Goal: Task Accomplishment & Management: Manage account settings

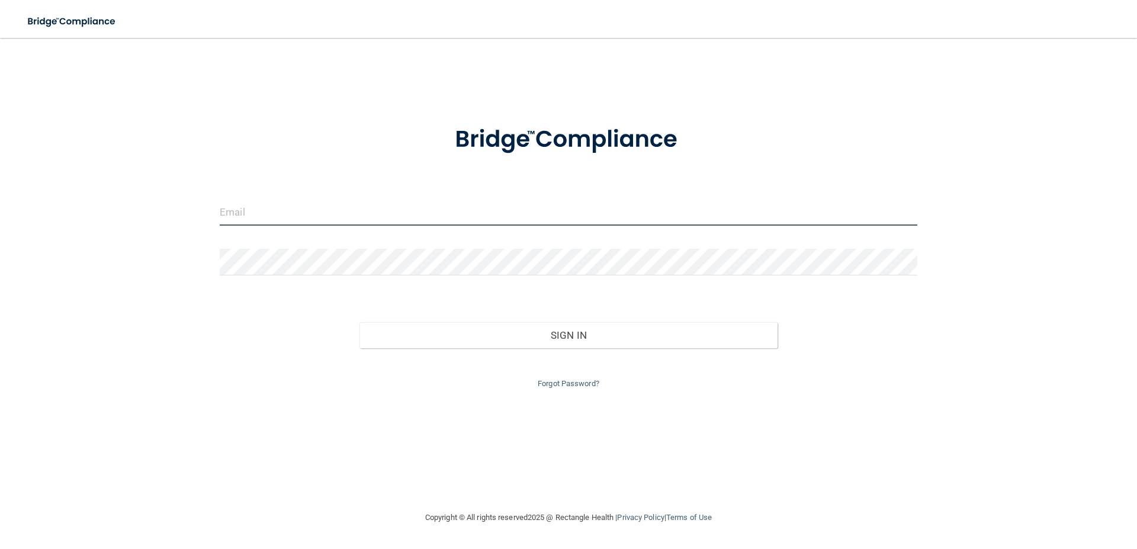
click at [324, 211] on input "email" at bounding box center [569, 212] width 698 height 27
click at [256, 215] on input "email" at bounding box center [569, 212] width 698 height 27
type input "[PERSON_NAME][EMAIL_ADDRESS][DOMAIN_NAME]"
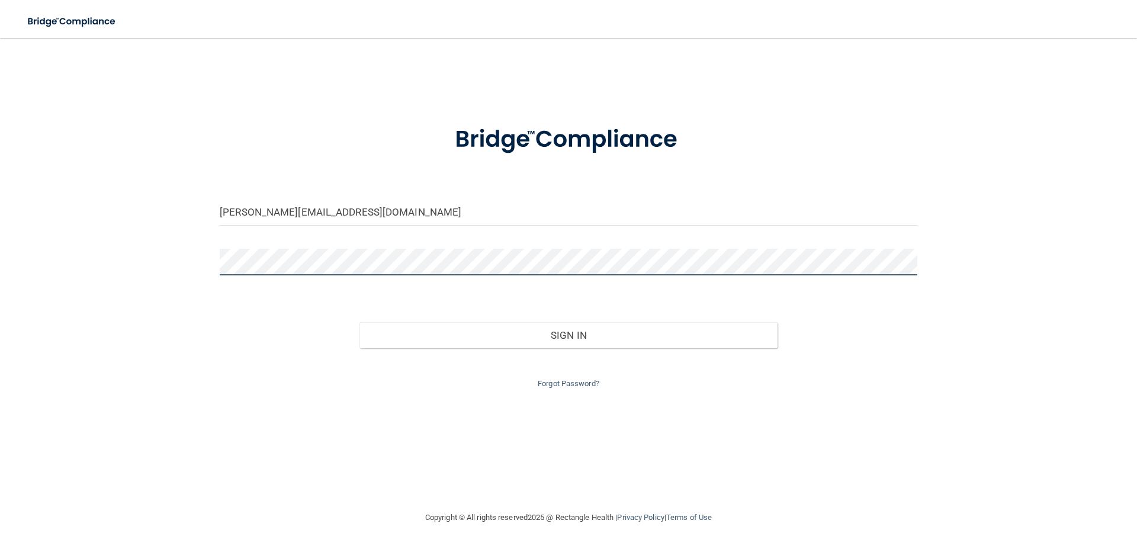
click at [175, 256] on div "maureen@elitedentalassoc.com Invalid email/password. You don't have permission …" at bounding box center [569, 274] width 1090 height 449
click at [360, 322] on button "Sign In" at bounding box center [569, 335] width 419 height 26
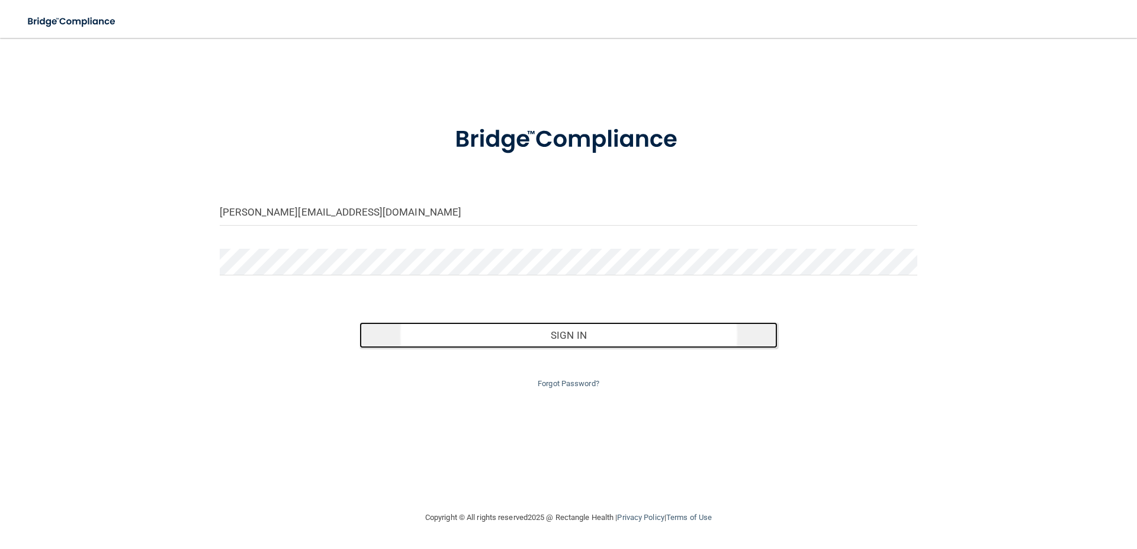
click at [582, 335] on button "Sign In" at bounding box center [569, 335] width 419 height 26
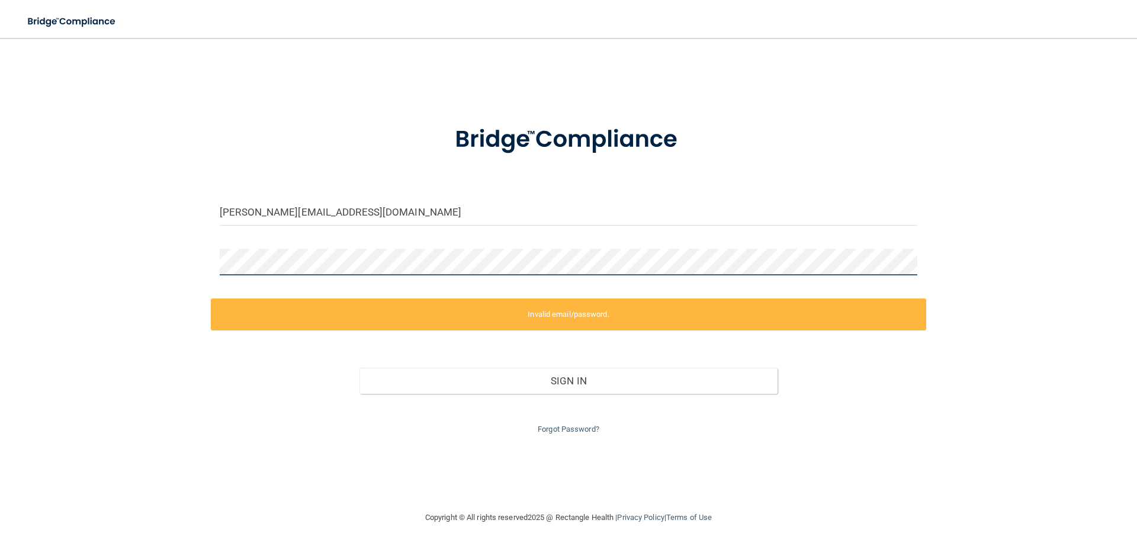
click at [152, 289] on div "maureen@elitedentalassoc.com Invalid email/password. You don't have permission …" at bounding box center [569, 274] width 1090 height 449
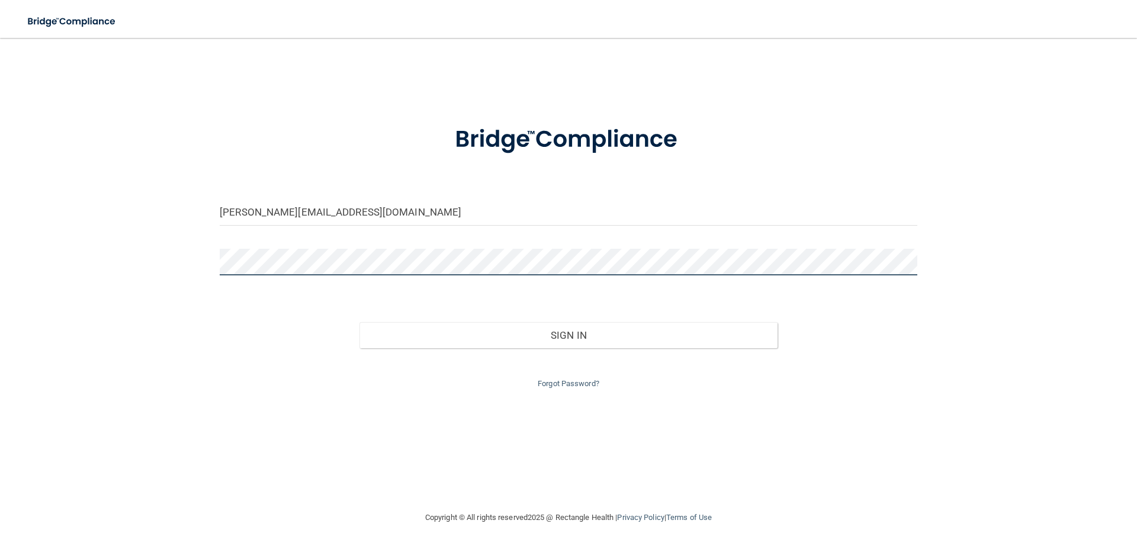
click at [360, 322] on button "Sign In" at bounding box center [569, 335] width 419 height 26
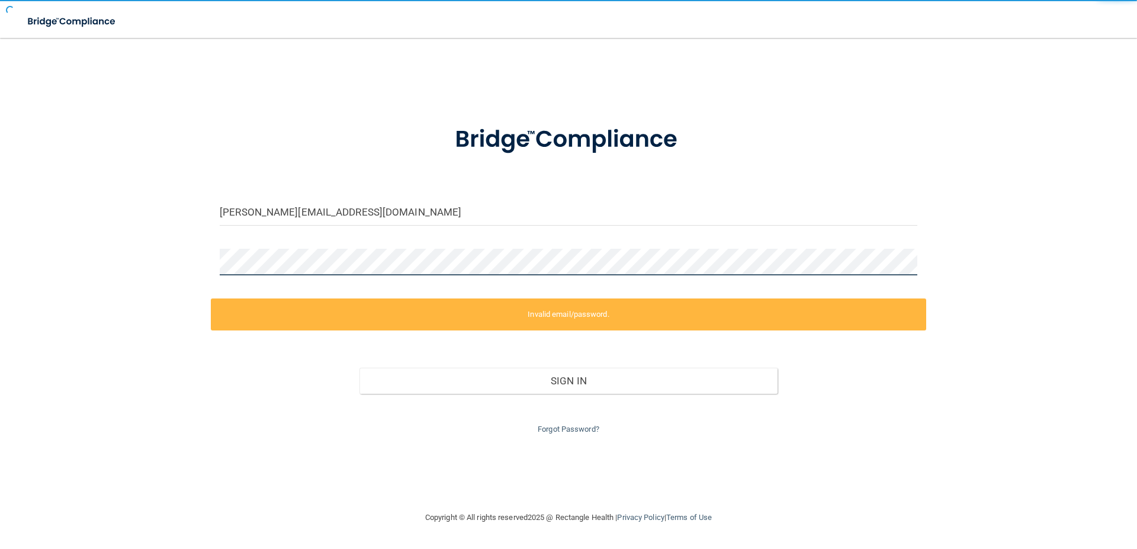
click at [360, 368] on button "Sign In" at bounding box center [569, 381] width 419 height 26
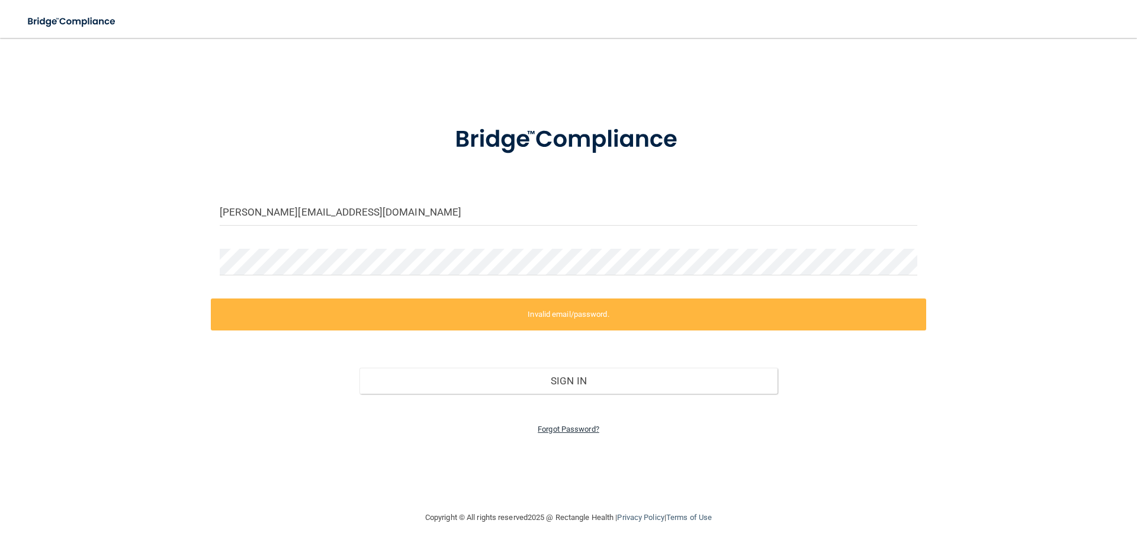
click at [581, 431] on link "Forgot Password?" at bounding box center [569, 429] width 62 height 9
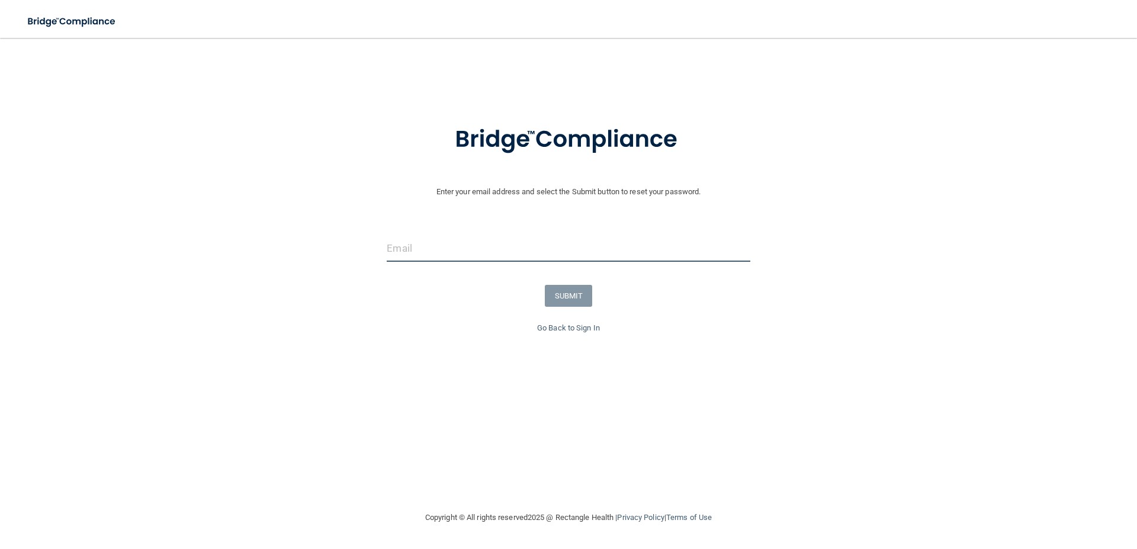
click at [430, 249] on input "email" at bounding box center [568, 248] width 363 height 27
type input "[PERSON_NAME][EMAIL_ADDRESS][DOMAIN_NAME]"
click at [583, 293] on button "SUBMIT" at bounding box center [569, 296] width 48 height 22
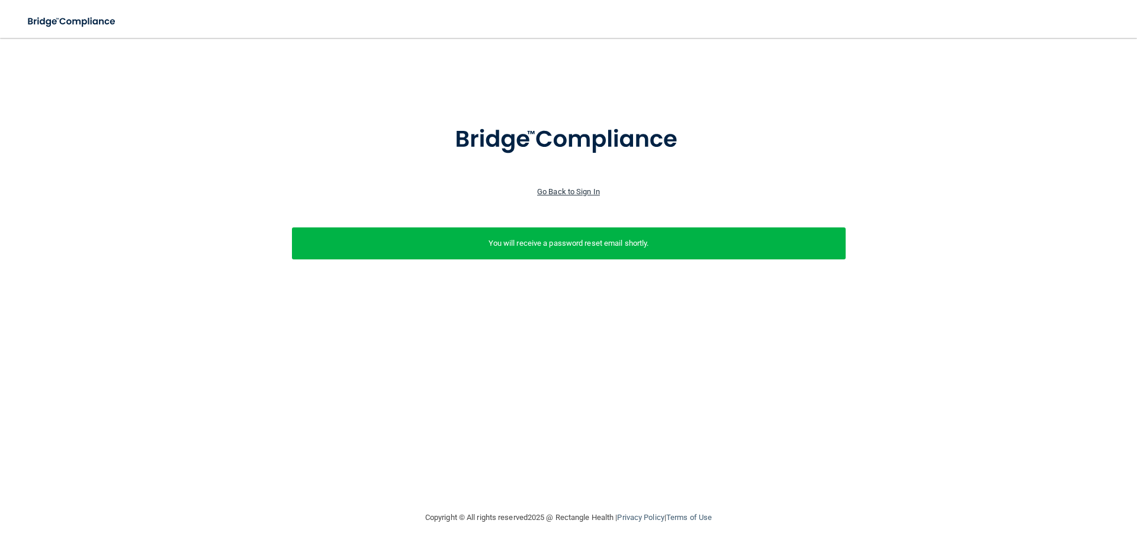
click at [578, 187] on link "Go Back to Sign In" at bounding box center [568, 191] width 63 height 9
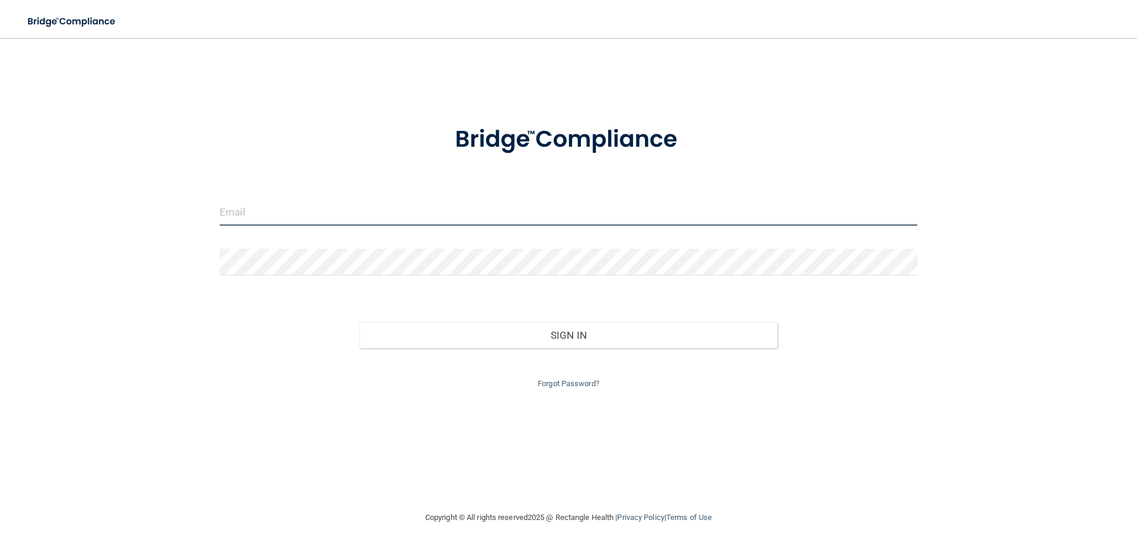
click at [307, 209] on input "email" at bounding box center [569, 212] width 698 height 27
type input "[PERSON_NAME][EMAIL_ADDRESS][DOMAIN_NAME]"
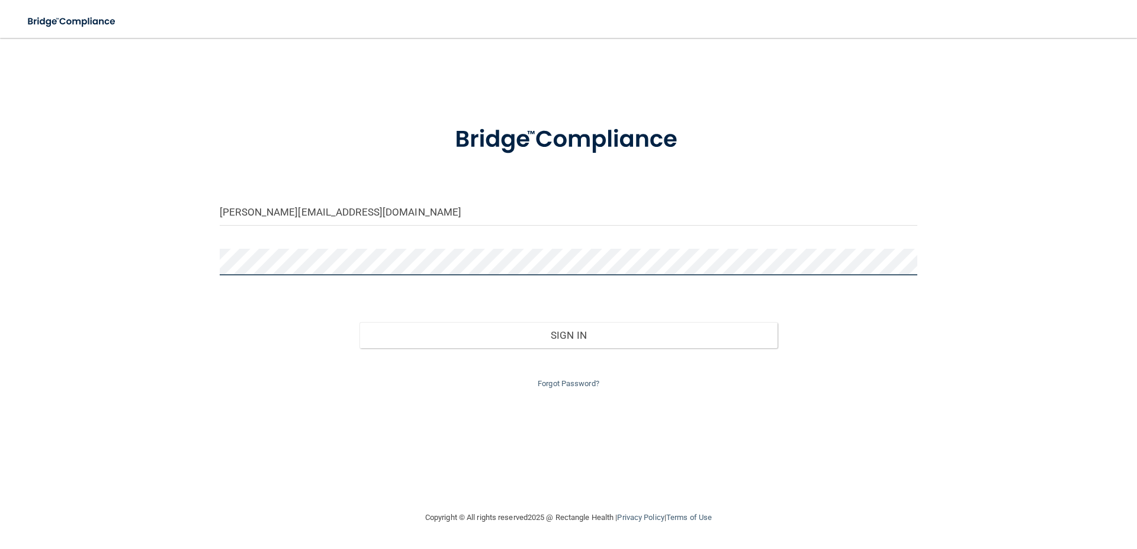
click at [360, 322] on button "Sign In" at bounding box center [569, 335] width 419 height 26
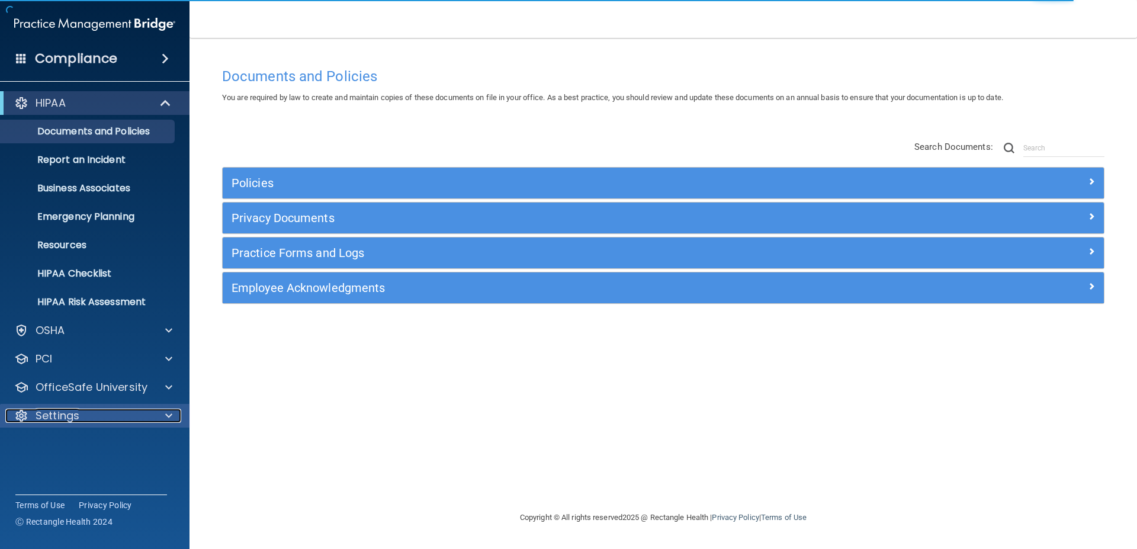
click at [181, 416] on div at bounding box center [167, 416] width 30 height 14
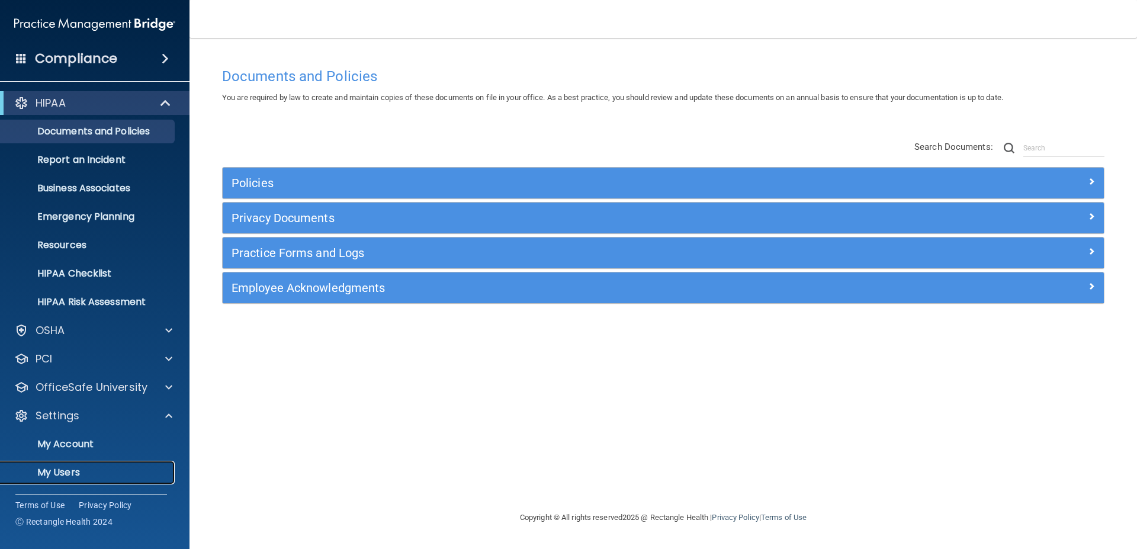
click at [68, 469] on p "My Users" at bounding box center [89, 473] width 162 height 12
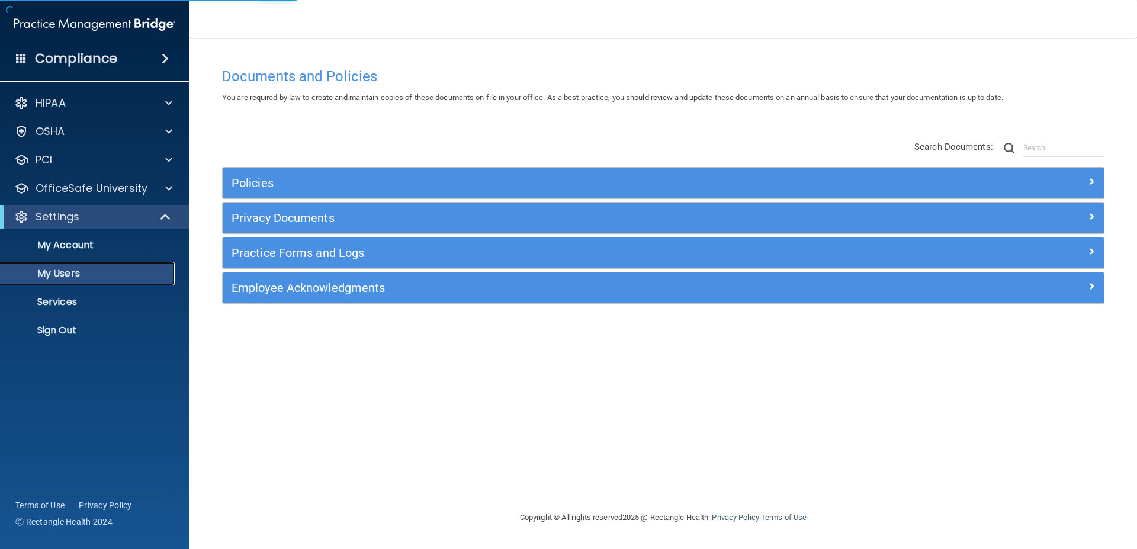
select select "20"
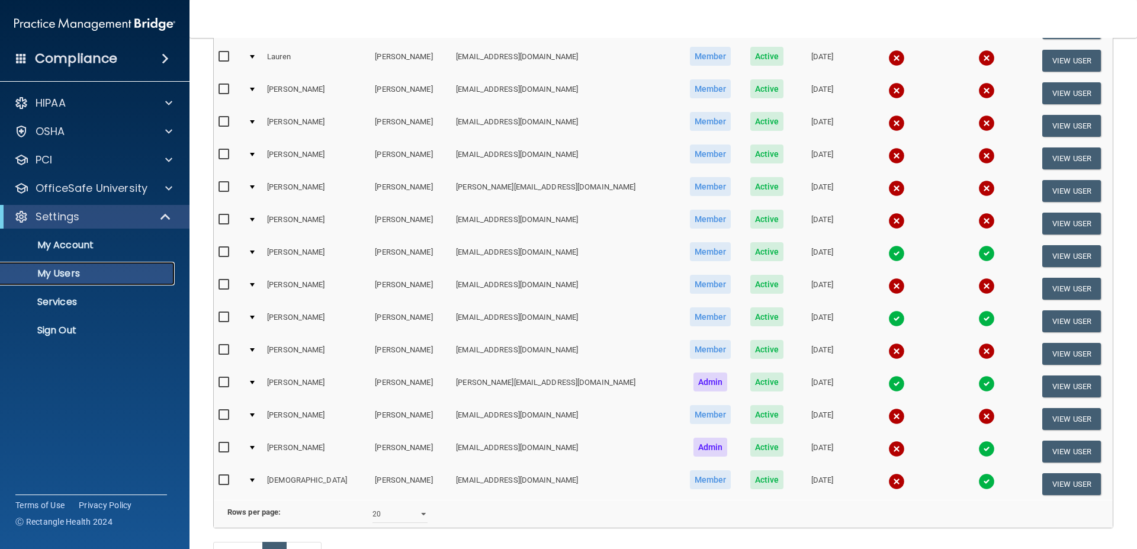
scroll to position [166, 0]
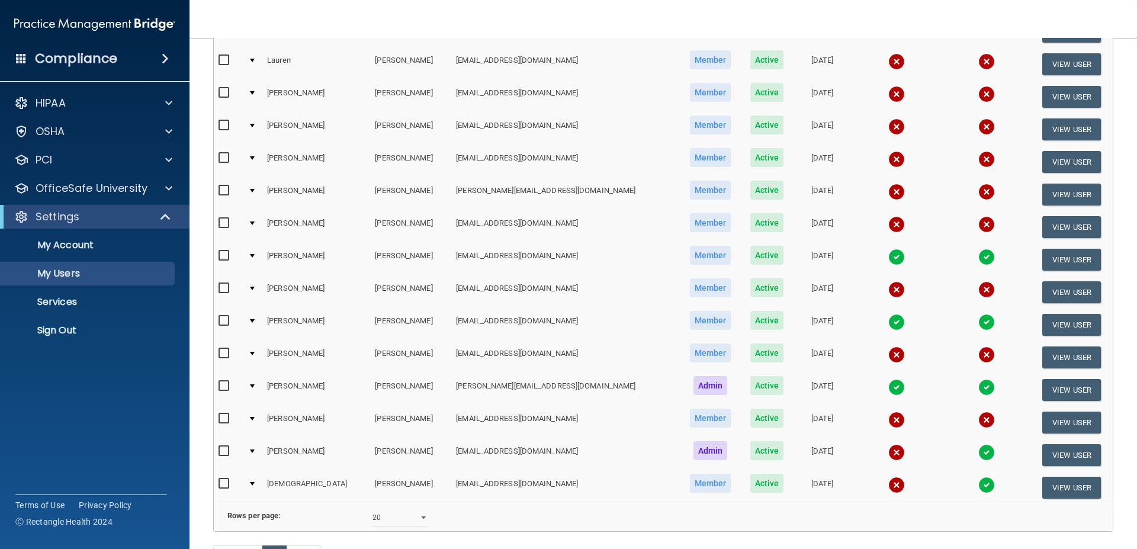
click at [255, 354] on div at bounding box center [252, 354] width 5 height 4
click at [255, 355] on div at bounding box center [252, 354] width 5 height 4
click at [228, 352] on input "checkbox" at bounding box center [226, 353] width 14 height 9
checkbox input "true"
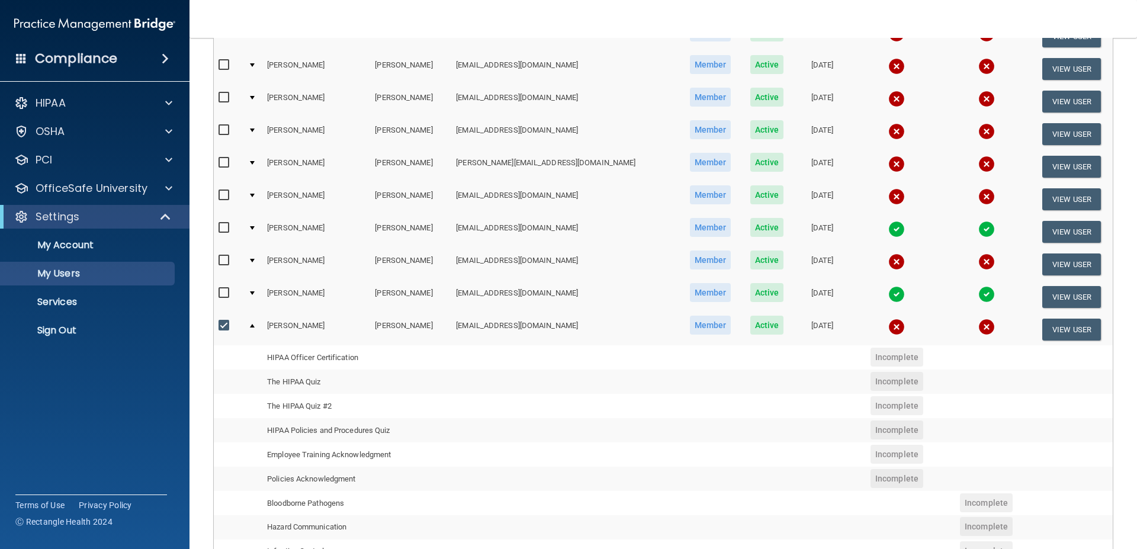
scroll to position [191, 0]
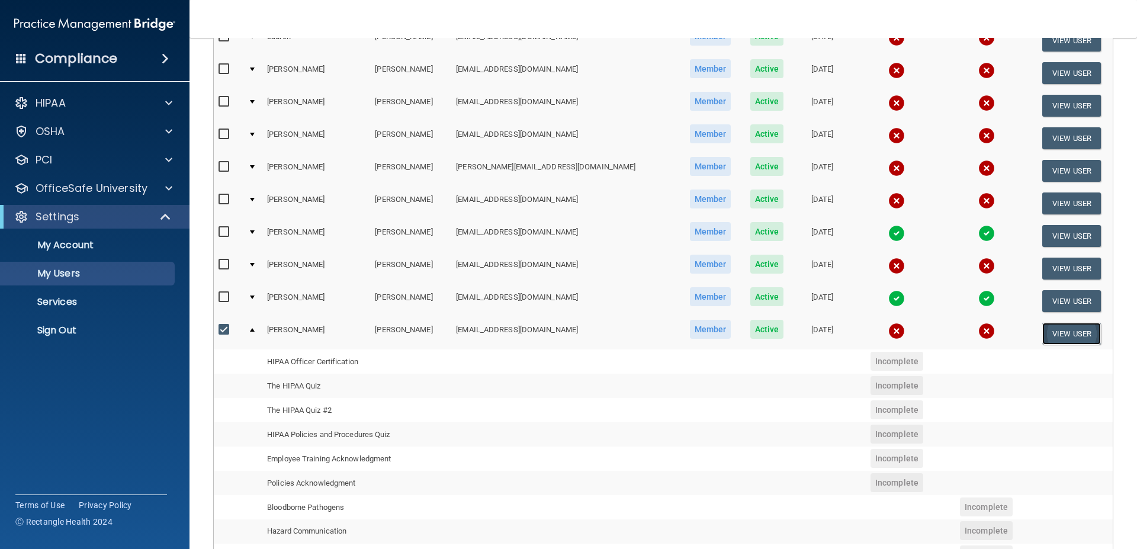
click at [1063, 331] on button "View User" at bounding box center [1072, 334] width 59 height 22
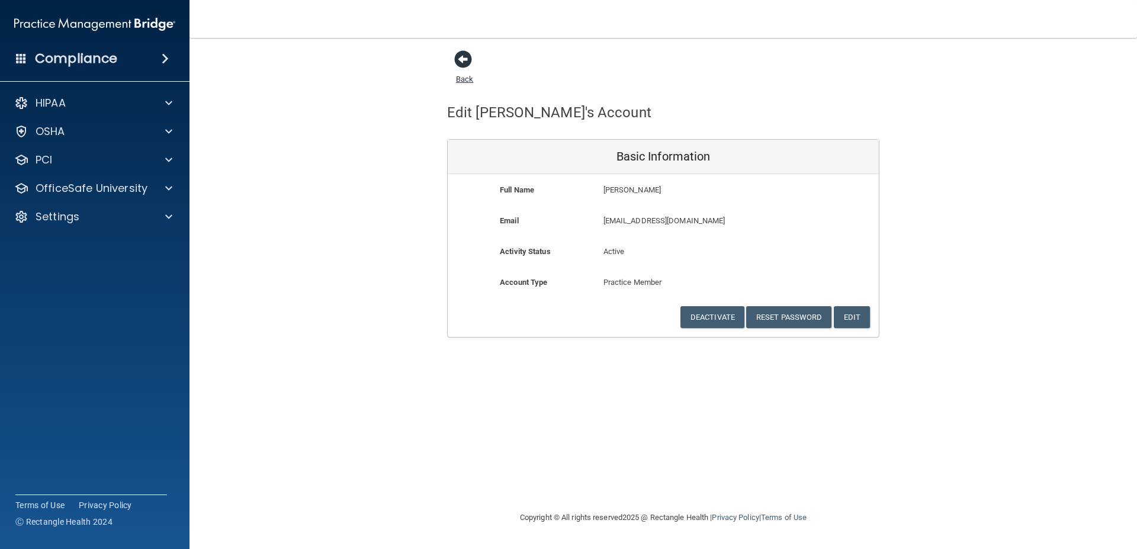
click at [464, 82] on link "Back" at bounding box center [464, 71] width 17 height 23
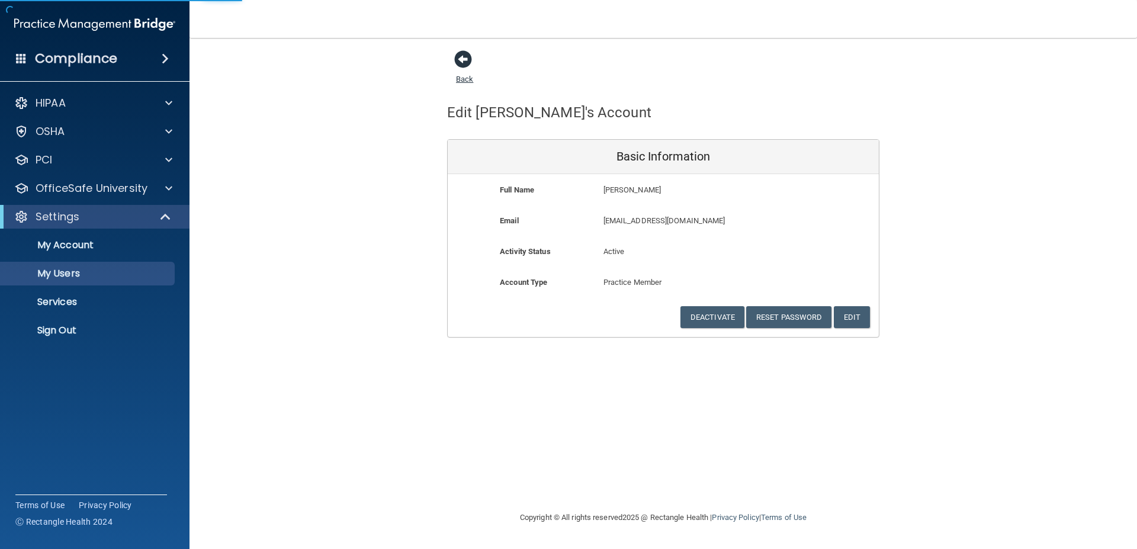
click at [470, 79] on link "Back" at bounding box center [464, 71] width 17 height 23
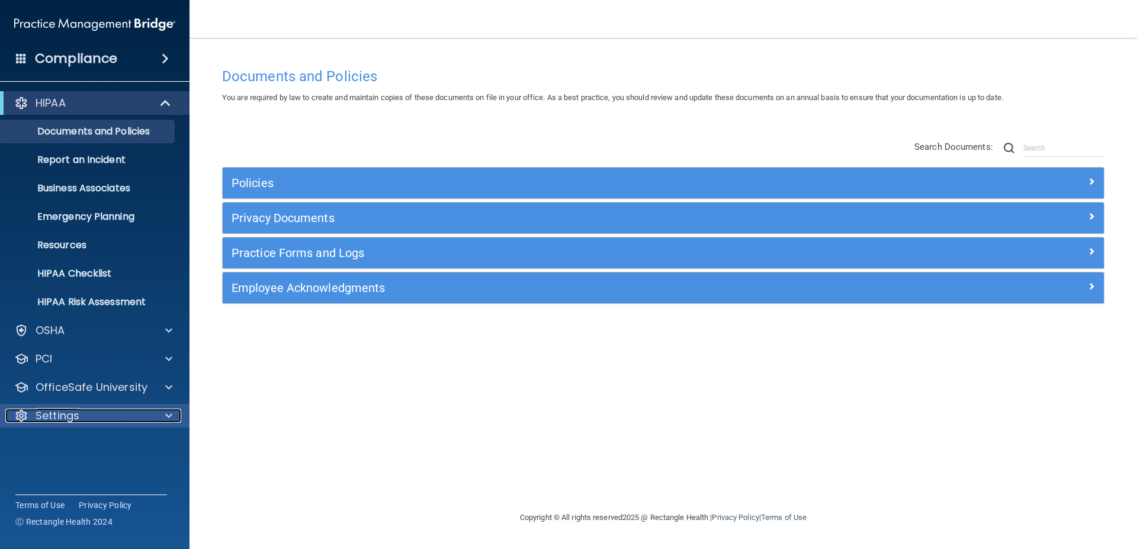
click at [75, 416] on p "Settings" at bounding box center [58, 416] width 44 height 14
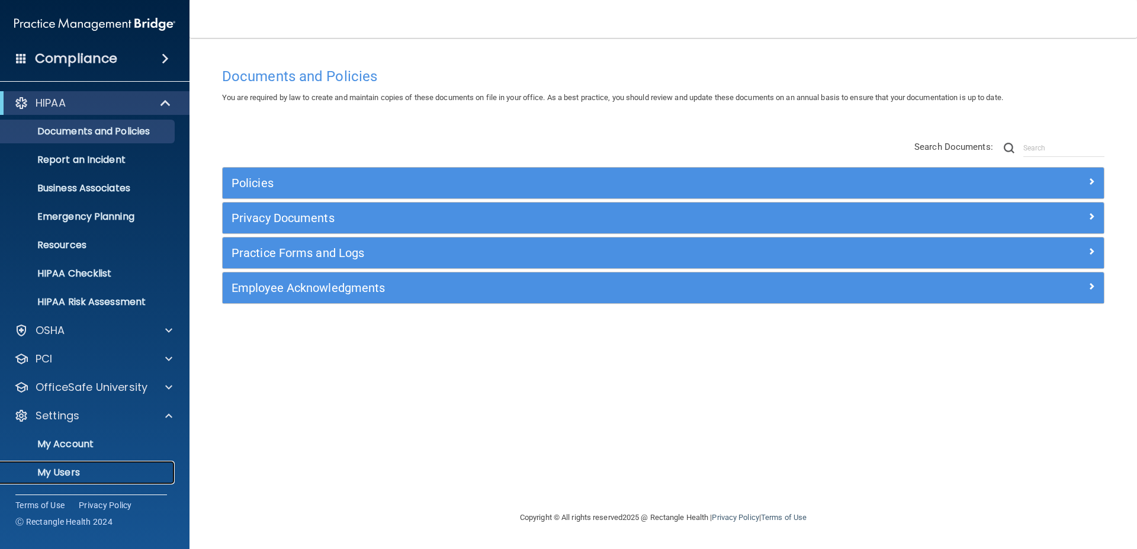
click at [66, 470] on p "My Users" at bounding box center [89, 473] width 162 height 12
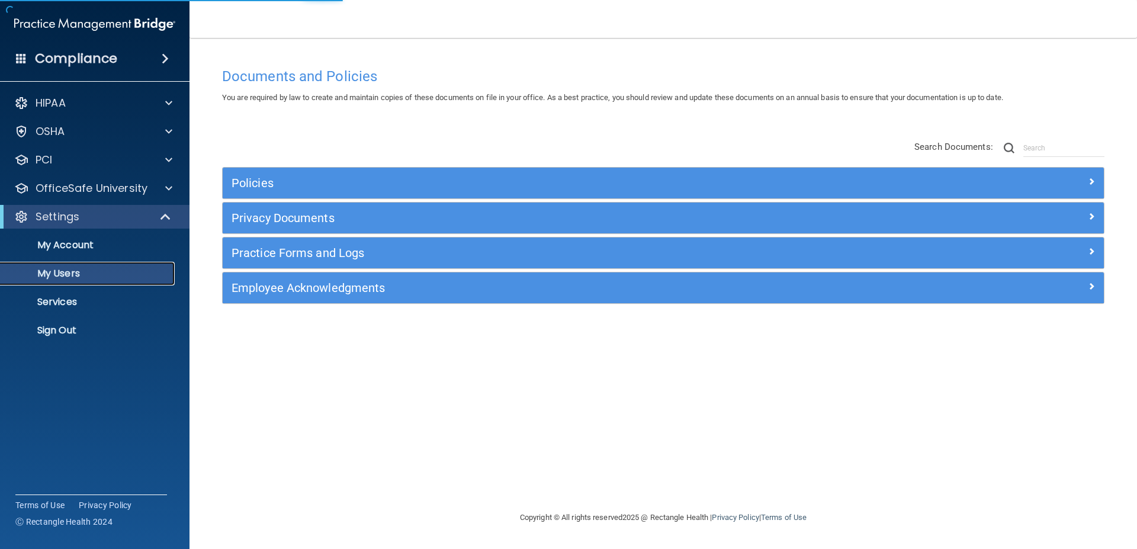
select select "20"
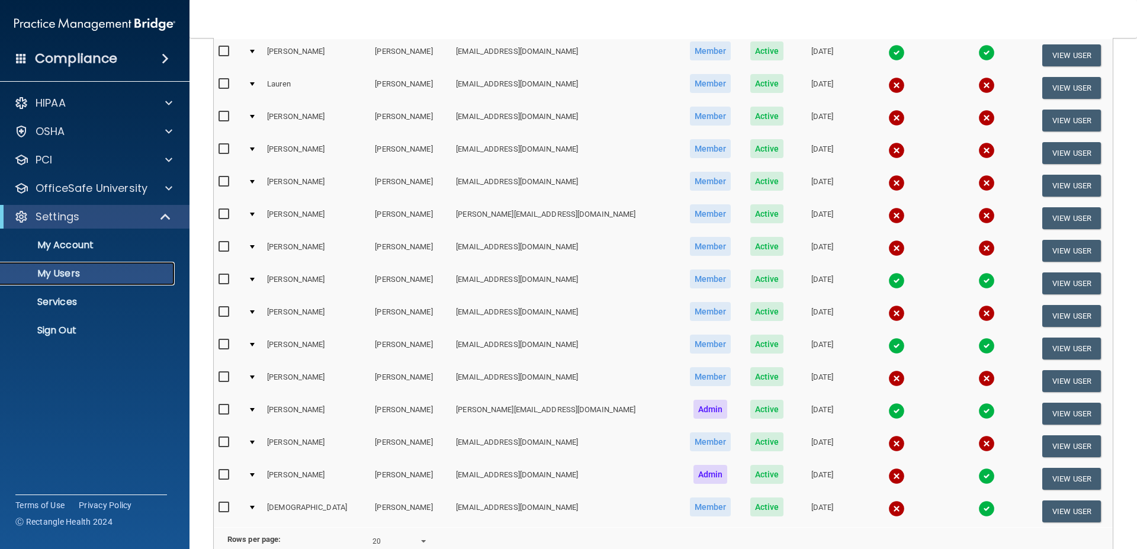
scroll to position [134, 0]
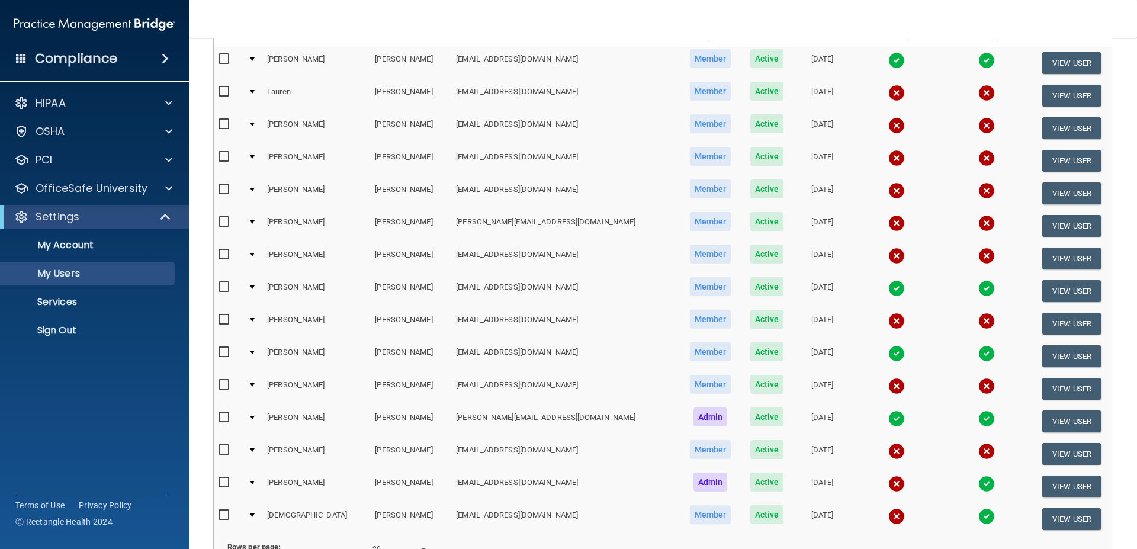
click at [227, 382] on input "checkbox" at bounding box center [226, 384] width 14 height 9
checkbox input "true"
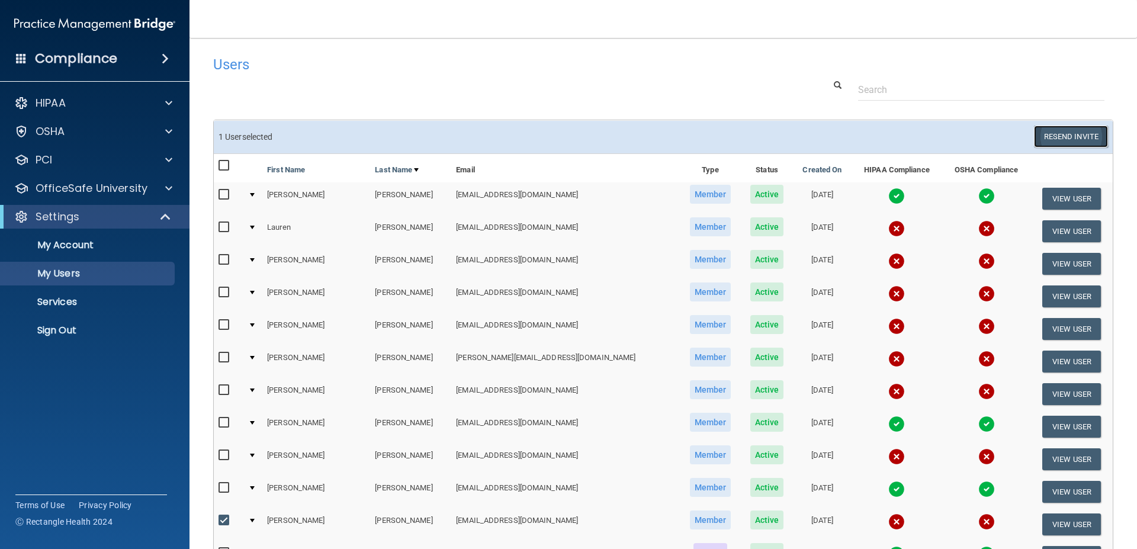
click at [1083, 137] on button "Resend Invite" at bounding box center [1071, 137] width 74 height 22
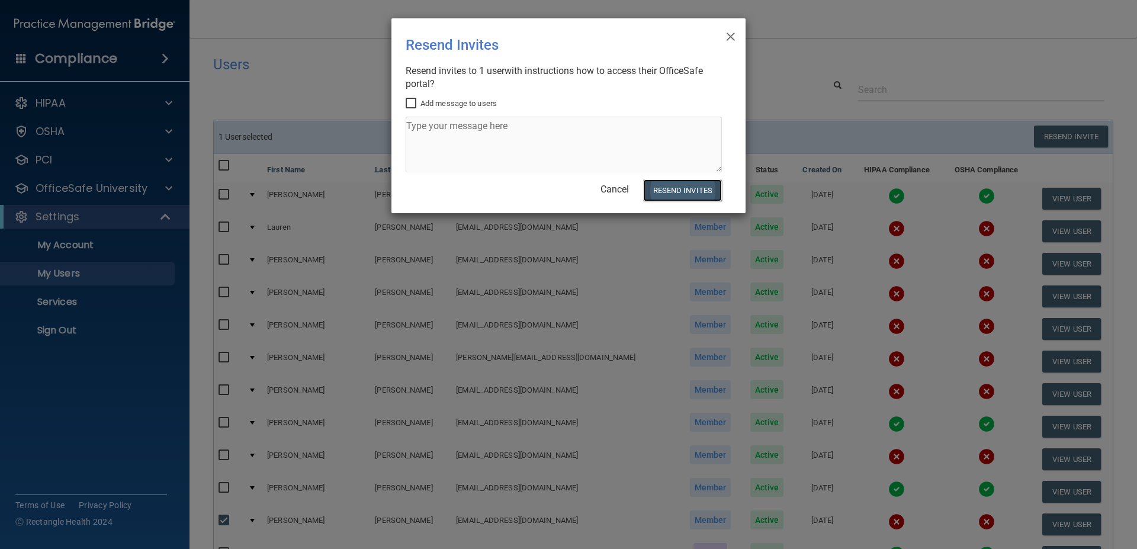
click at [693, 185] on button "Resend Invites" at bounding box center [682, 191] width 79 height 22
click at [731, 33] on span "×" at bounding box center [731, 35] width 11 height 24
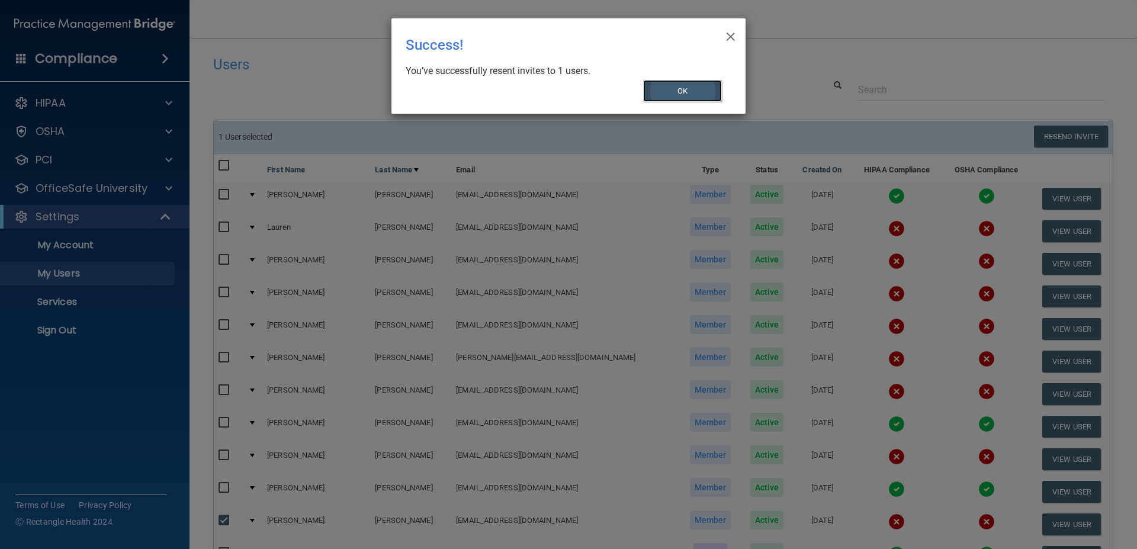
click at [698, 94] on button "OK" at bounding box center [682, 91] width 79 height 22
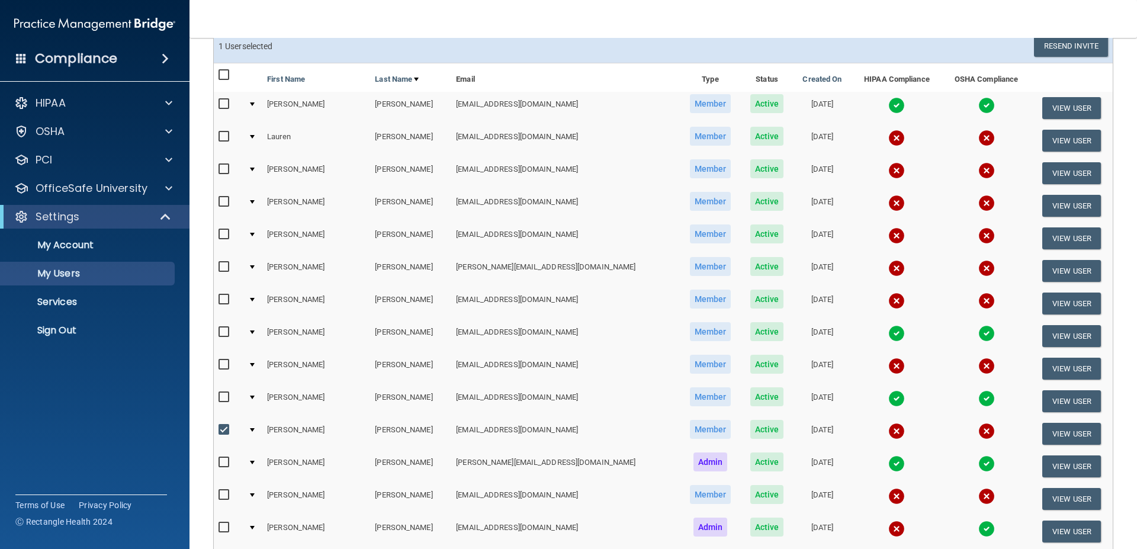
scroll to position [84, 0]
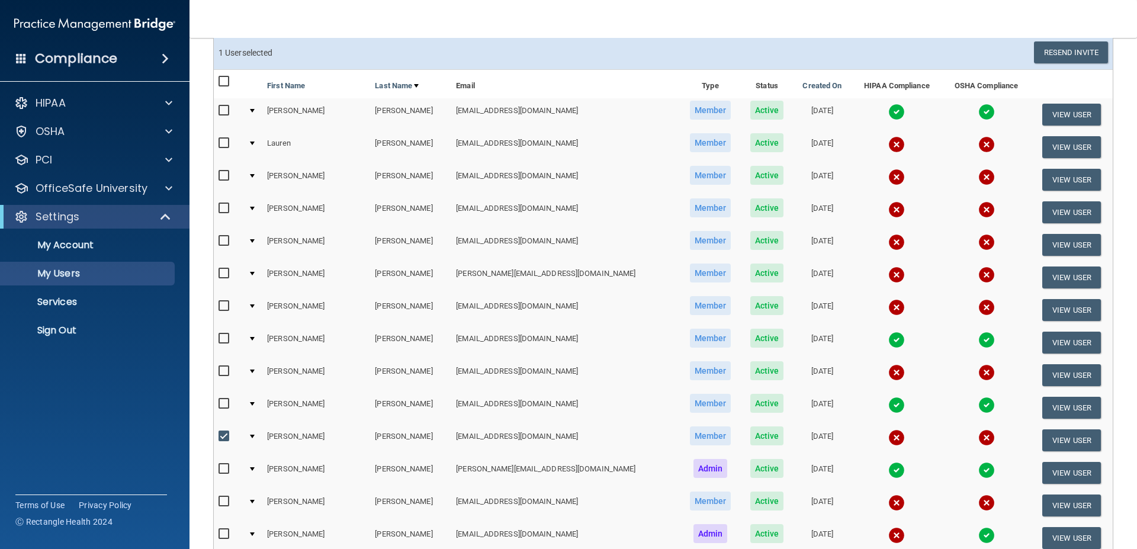
click at [225, 142] on input "checkbox" at bounding box center [226, 143] width 14 height 9
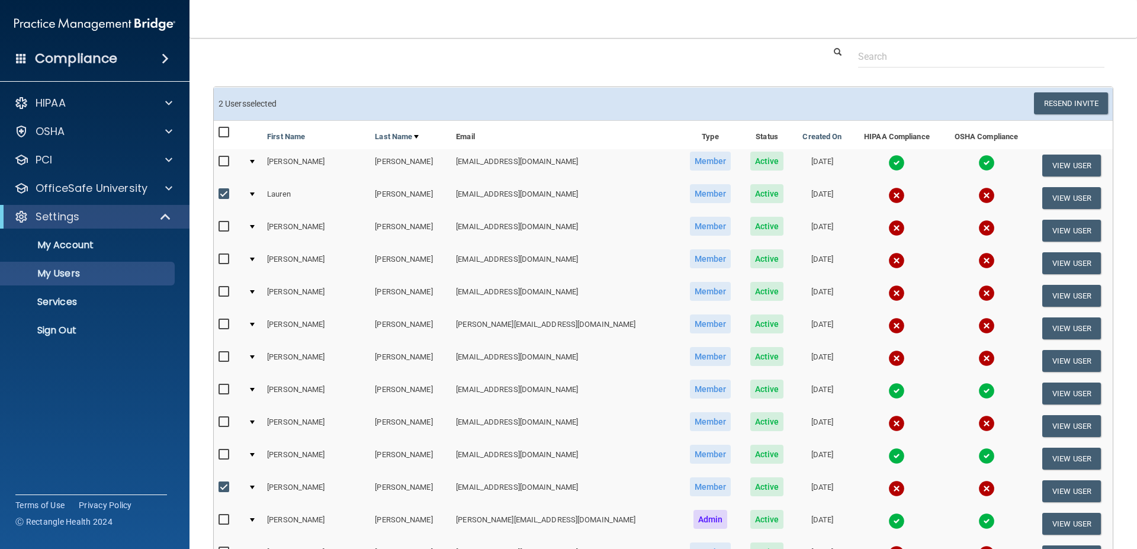
scroll to position [25, 0]
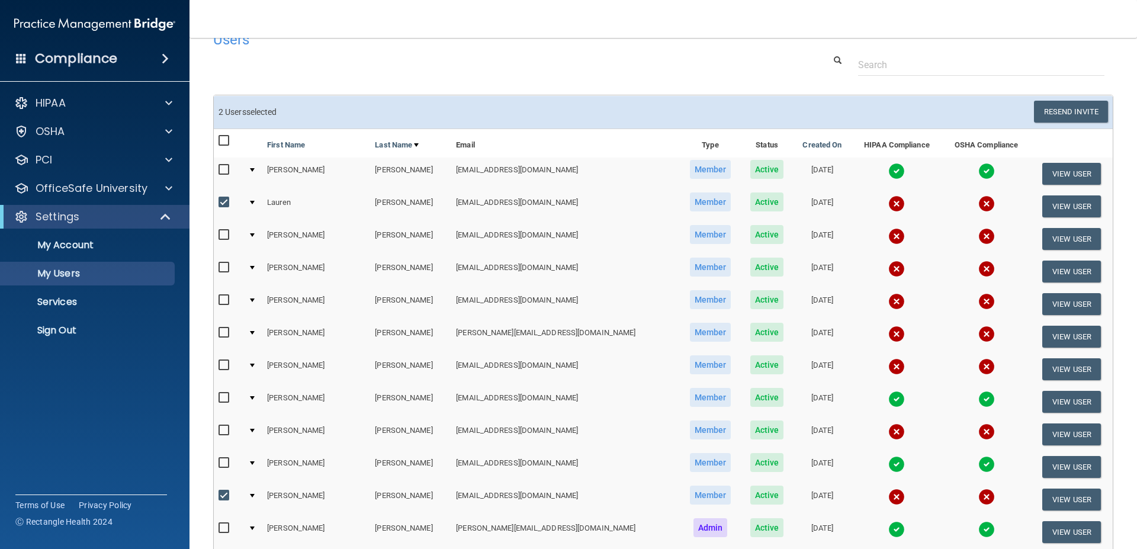
click at [222, 201] on input "checkbox" at bounding box center [226, 202] width 14 height 9
click at [255, 202] on div at bounding box center [252, 203] width 5 height 4
click at [222, 202] on input "checkbox" at bounding box center [226, 202] width 14 height 9
checkbox input "true"
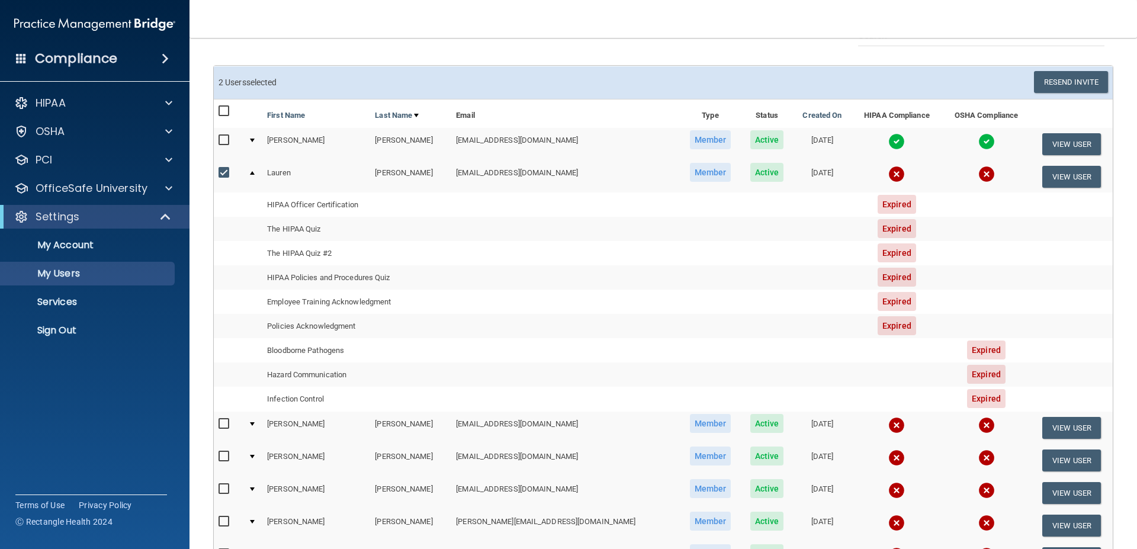
scroll to position [52, 0]
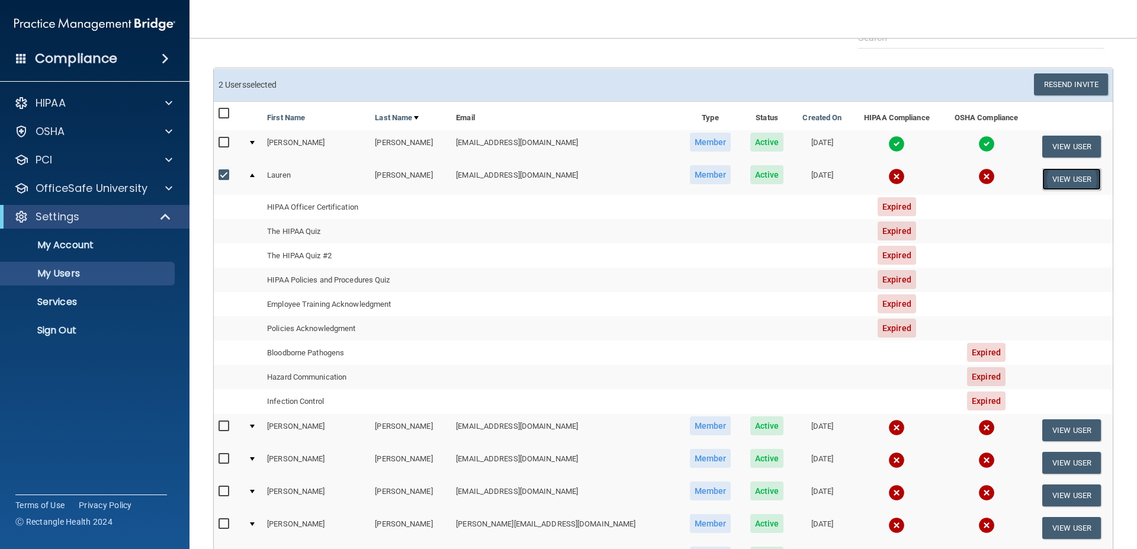
click at [1072, 181] on button "View User" at bounding box center [1072, 179] width 59 height 22
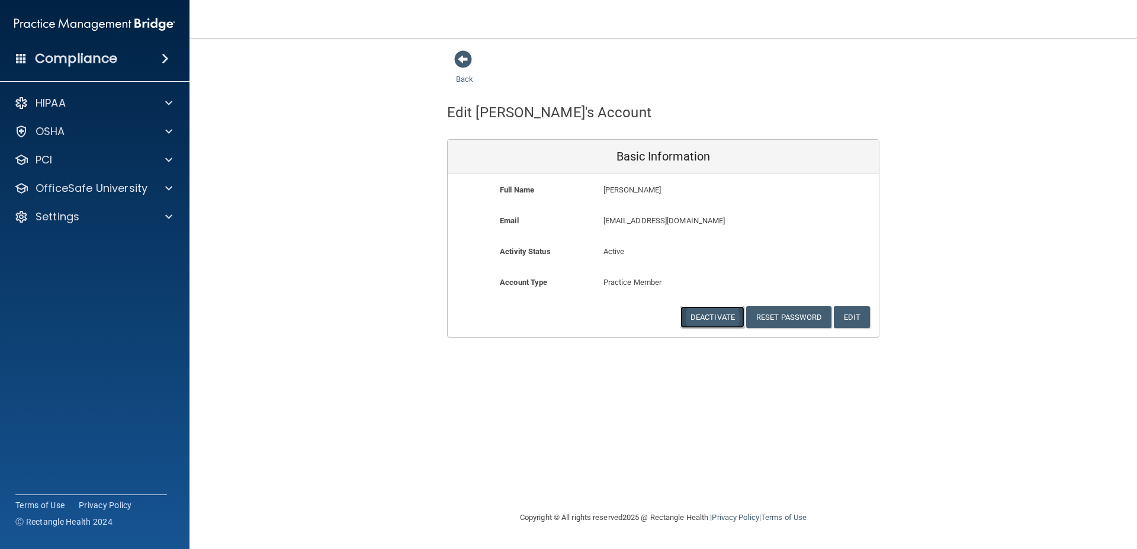
click at [706, 318] on button "Deactivate" at bounding box center [713, 317] width 64 height 22
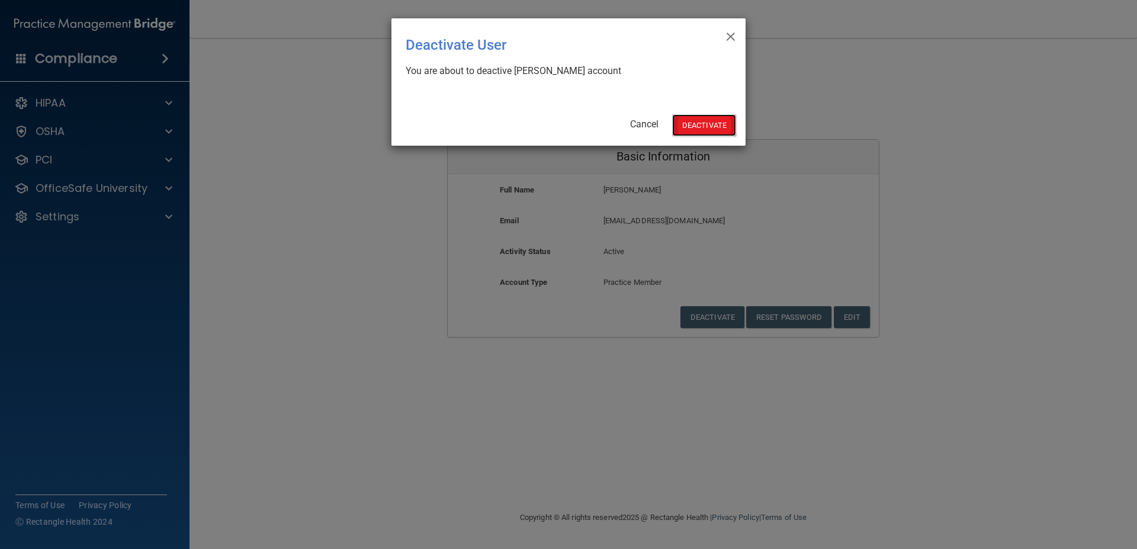
click at [716, 124] on button "Deactivate" at bounding box center [704, 125] width 64 height 22
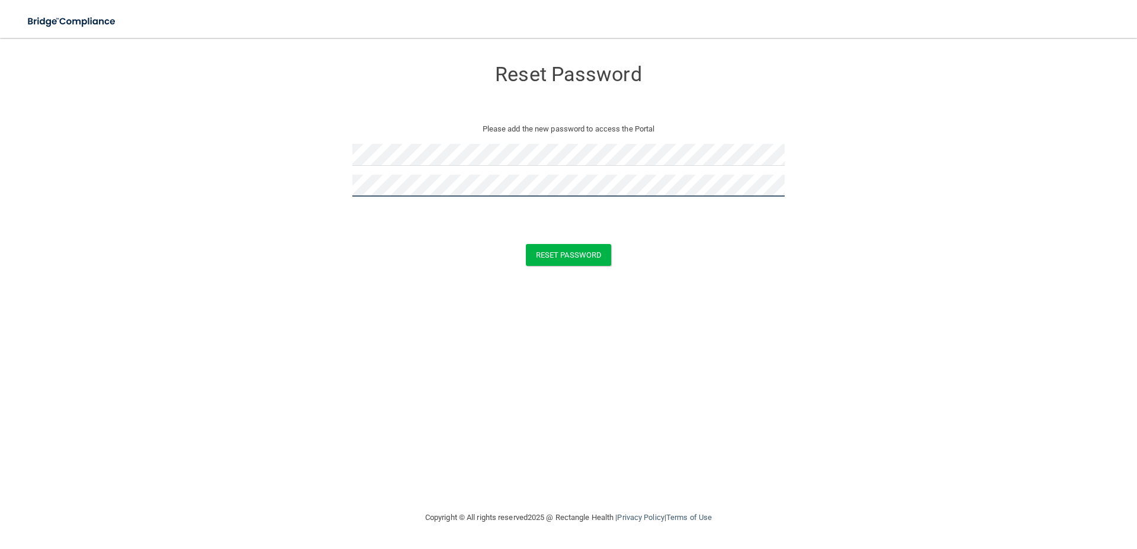
click at [526, 244] on button "Reset Password" at bounding box center [568, 255] width 85 height 22
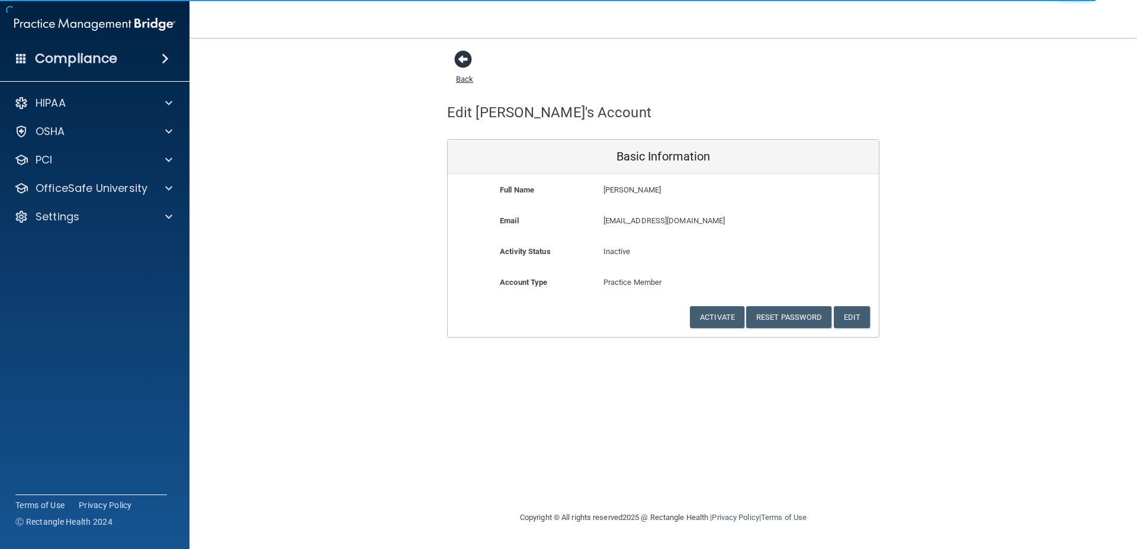
click at [466, 80] on link "Back" at bounding box center [464, 71] width 17 height 23
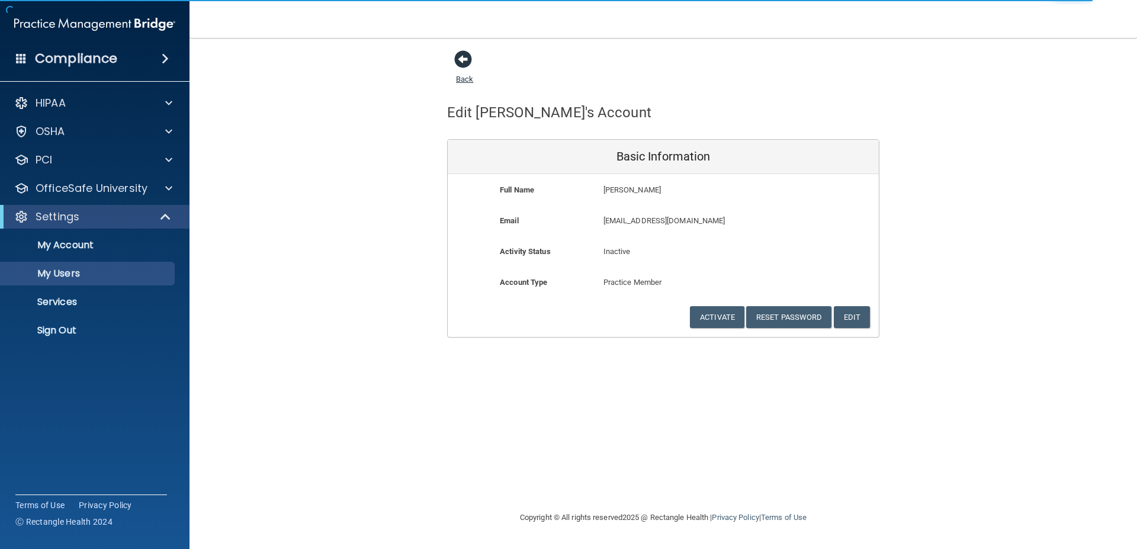
select select "20"
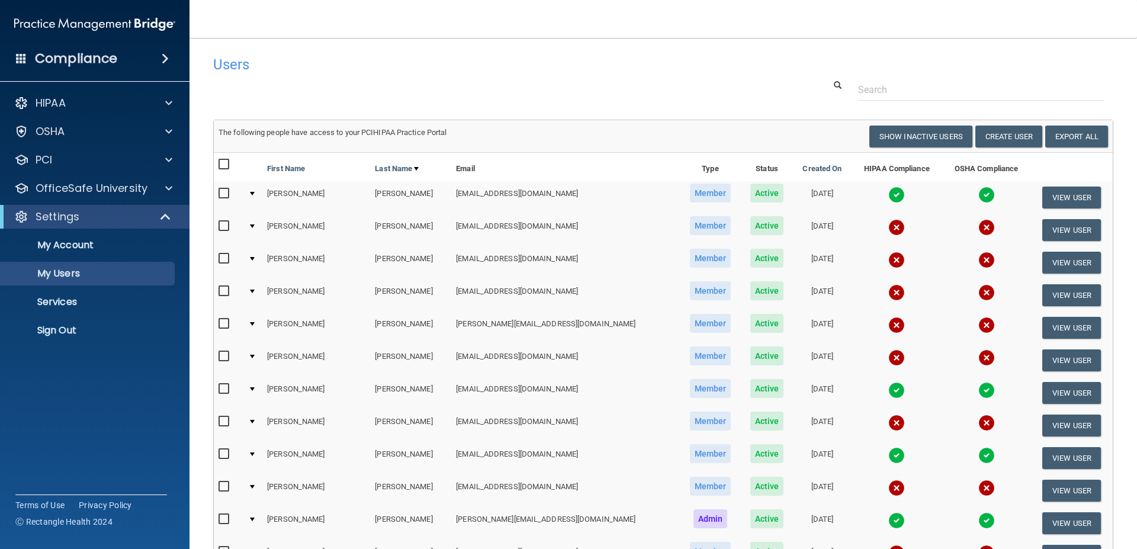
click at [255, 225] on div at bounding box center [252, 227] width 5 height 4
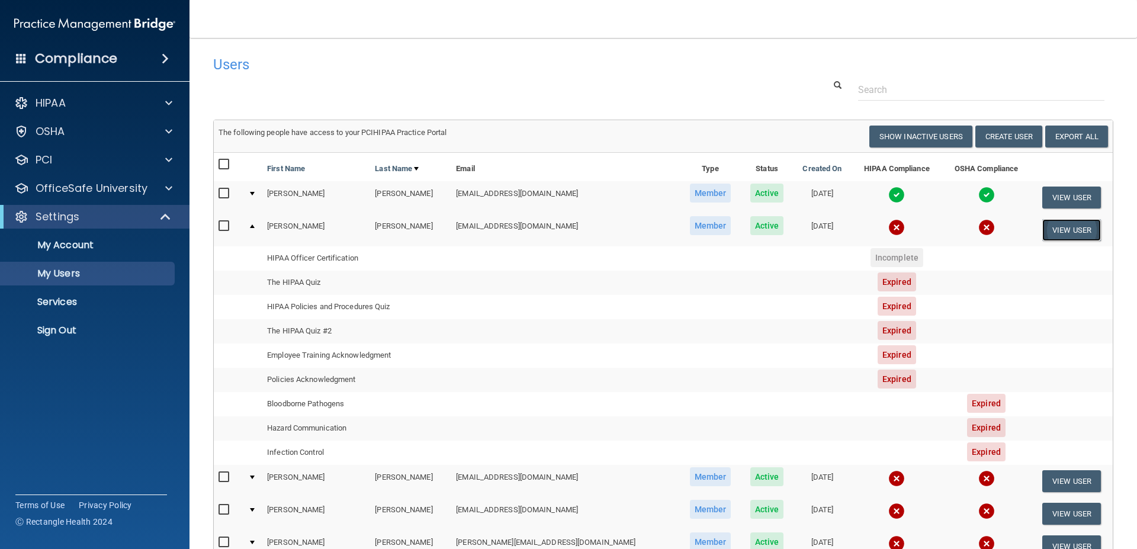
click at [1076, 230] on button "View User" at bounding box center [1072, 230] width 59 height 22
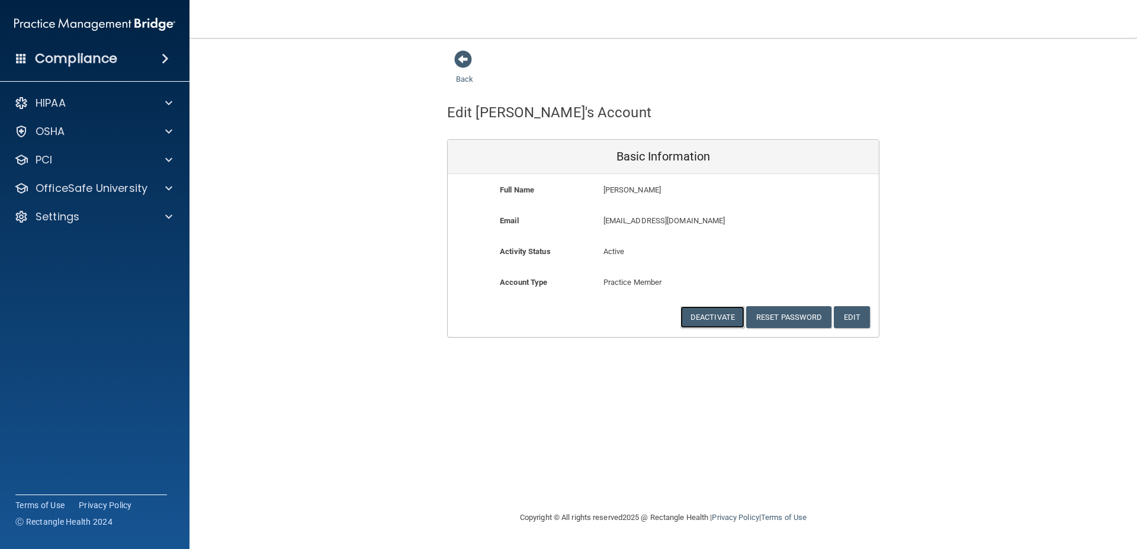
drag, startPoint x: 714, startPoint y: 316, endPoint x: 716, endPoint y: 342, distance: 25.6
click at [716, 342] on div "Back Edit Claire's Account Basic Information Full Name Claire Beckley Claire La…" at bounding box center [663, 274] width 901 height 449
click at [710, 320] on button "Deactivate" at bounding box center [713, 317] width 64 height 22
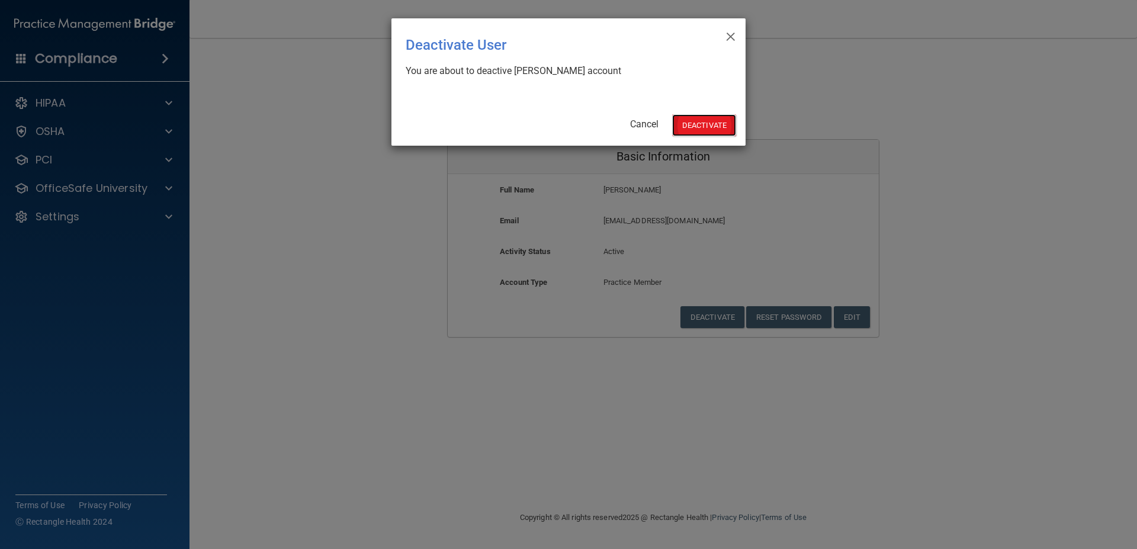
click at [701, 117] on button "Deactivate" at bounding box center [704, 125] width 64 height 22
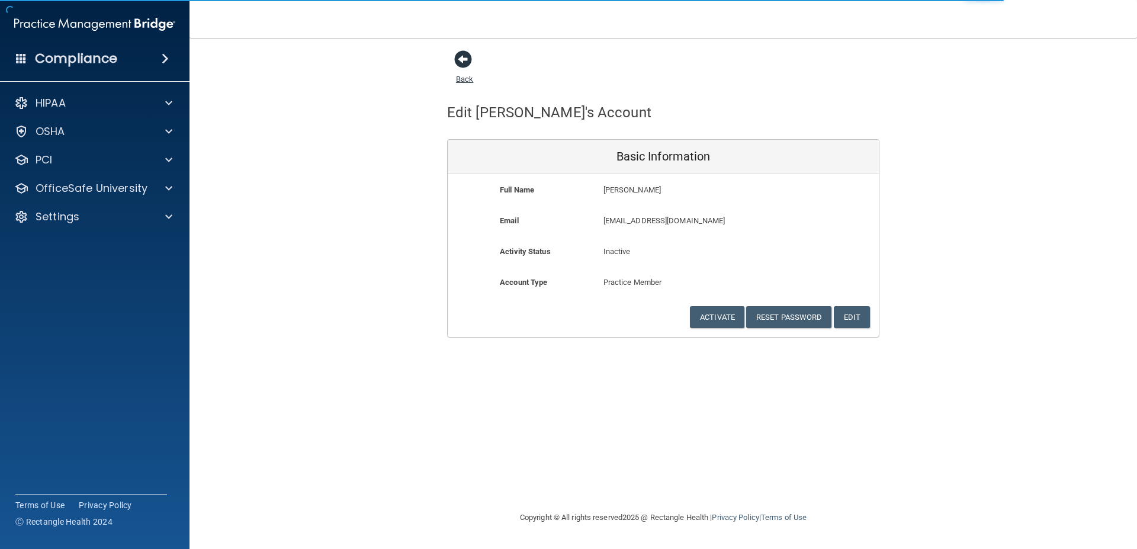
click at [472, 79] on link "Back" at bounding box center [464, 71] width 17 height 23
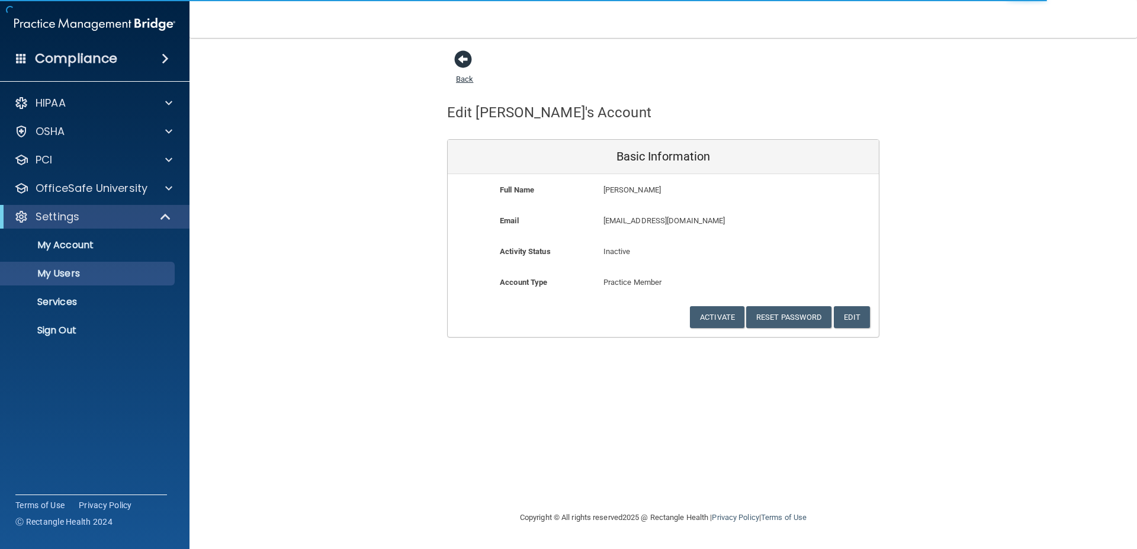
select select "20"
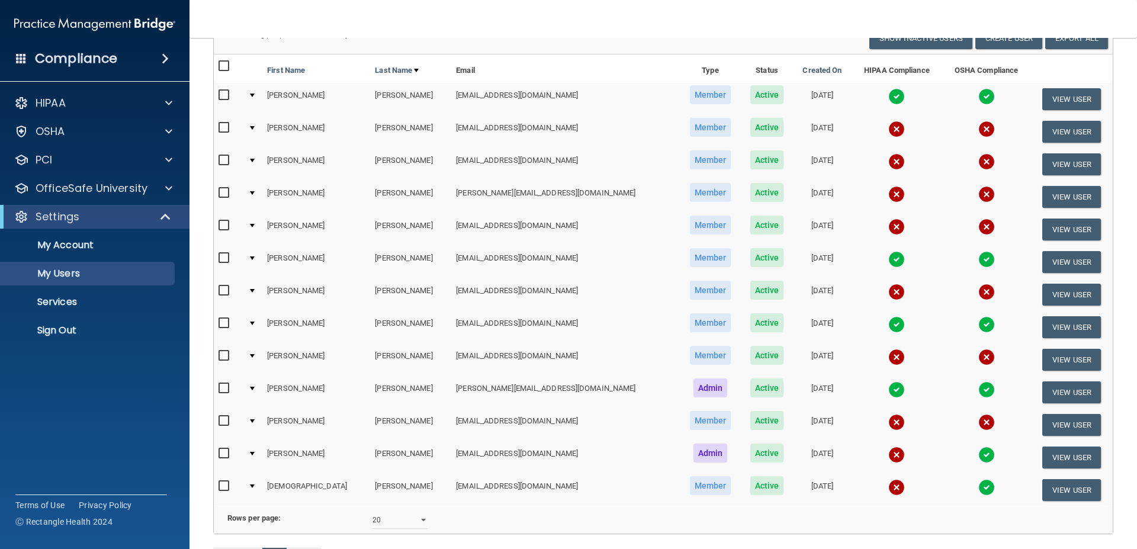
scroll to position [100, 0]
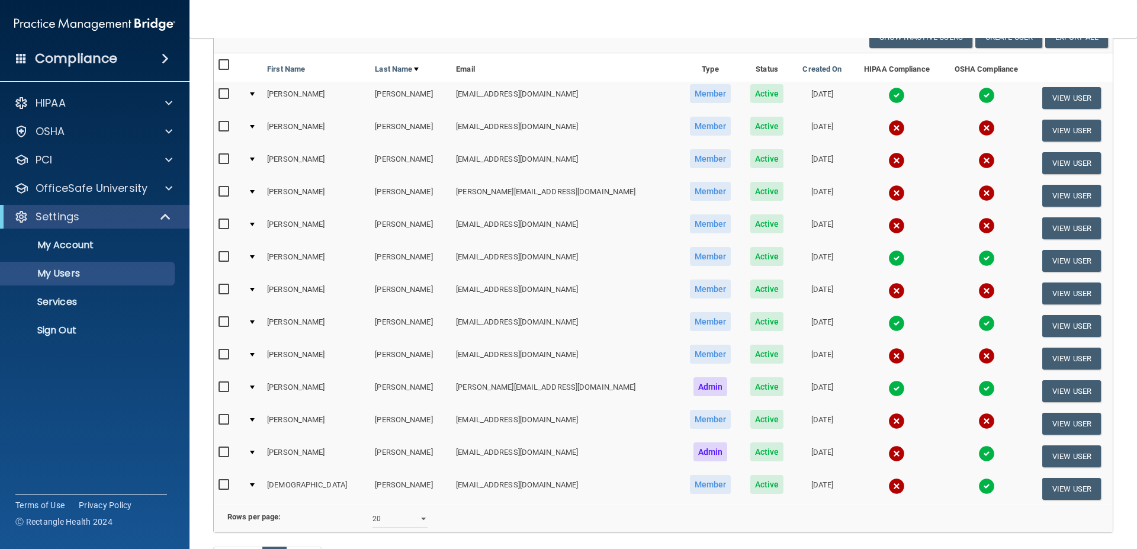
click at [225, 222] on input "checkbox" at bounding box center [226, 224] width 14 height 9
checkbox input "true"
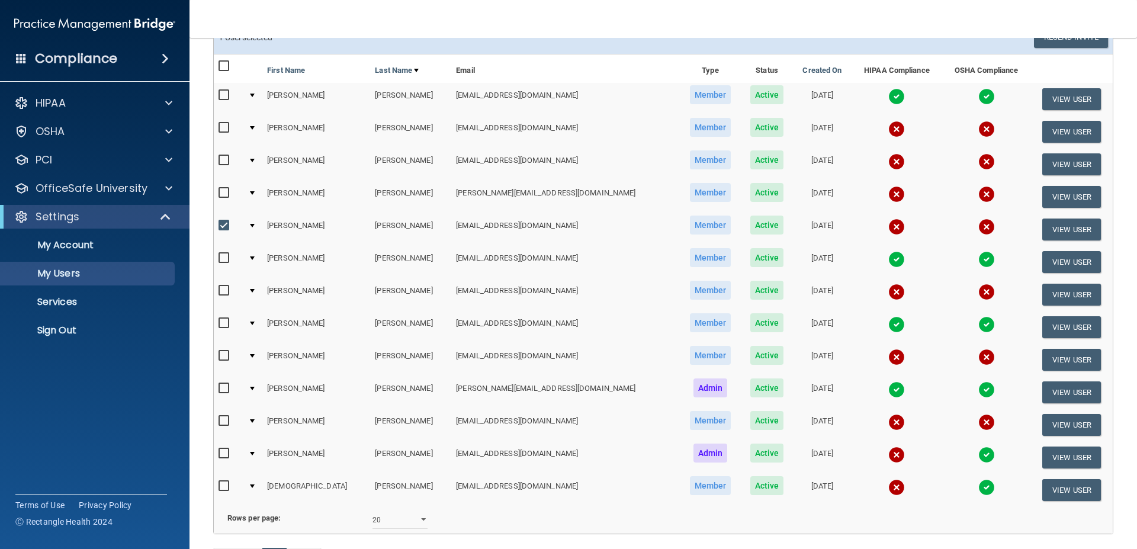
click at [223, 191] on input "checkbox" at bounding box center [226, 192] width 14 height 9
checkbox input "true"
click at [225, 161] on input "checkbox" at bounding box center [226, 160] width 14 height 9
checkbox input "true"
click at [225, 130] on input "checkbox" at bounding box center [226, 127] width 14 height 9
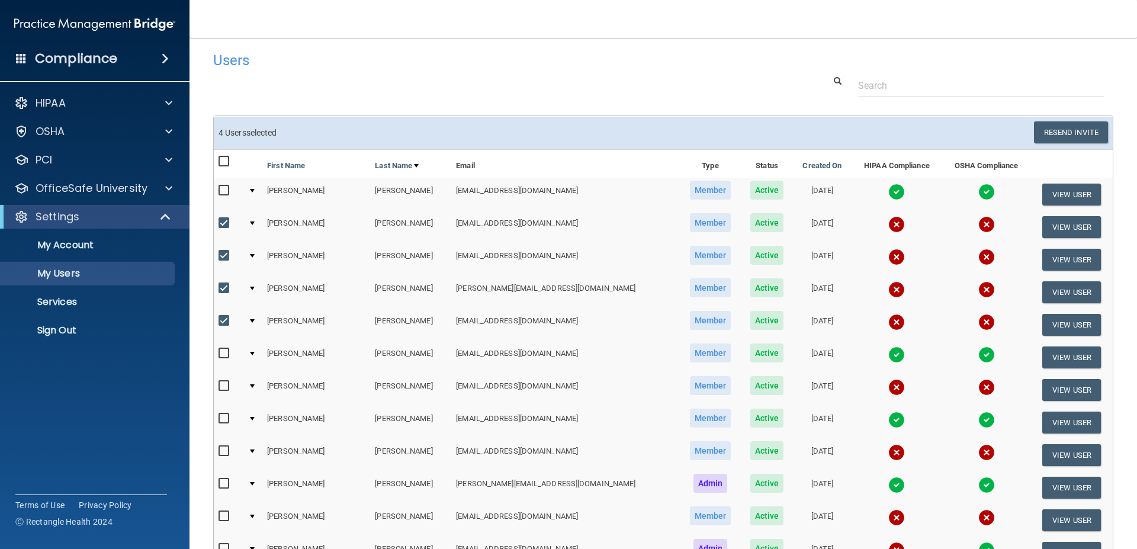
scroll to position [0, 0]
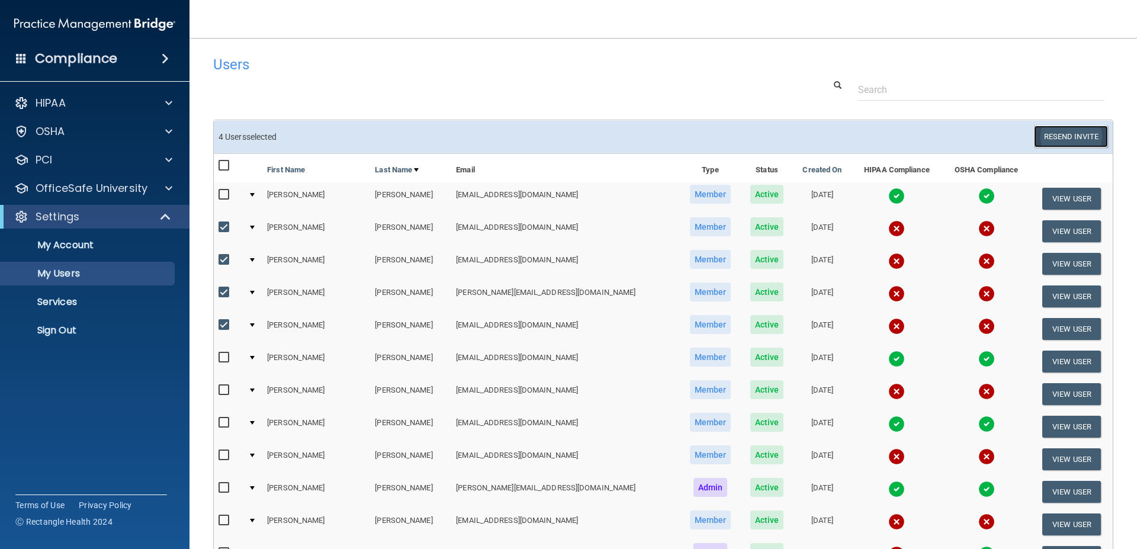
click at [1084, 132] on button "Resend Invite" at bounding box center [1071, 137] width 74 height 22
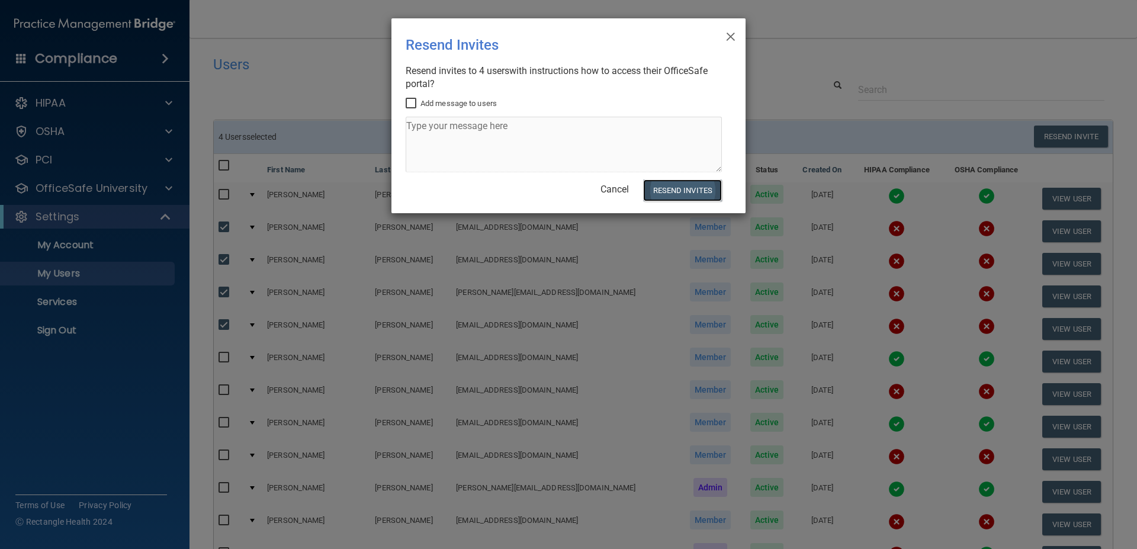
click at [697, 189] on button "Resend Invites" at bounding box center [682, 191] width 79 height 22
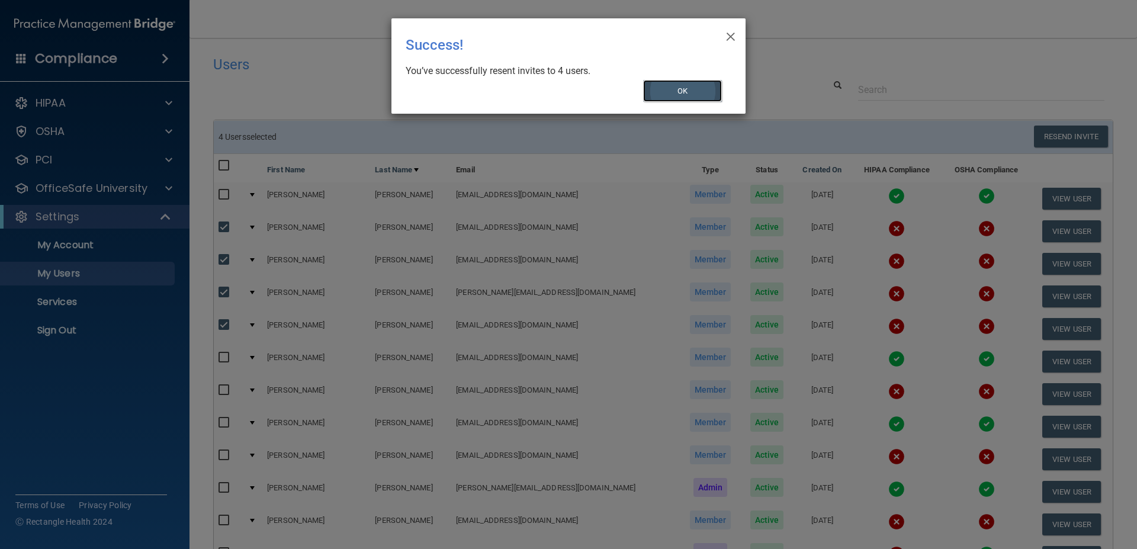
click at [696, 87] on button "OK" at bounding box center [682, 91] width 79 height 22
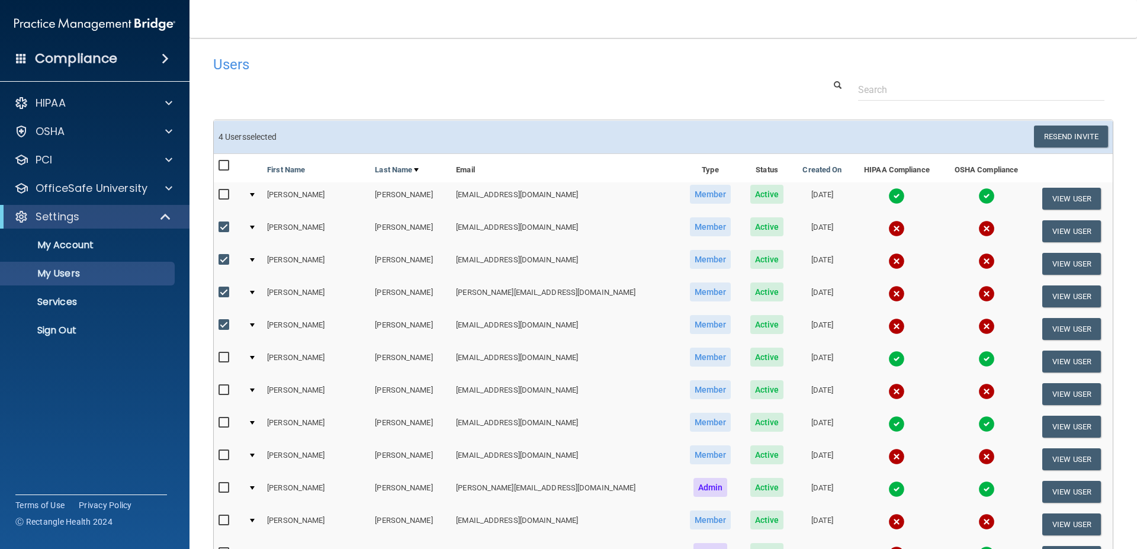
click at [225, 231] on input "checkbox" at bounding box center [226, 227] width 14 height 9
checkbox input "false"
click at [221, 259] on input "checkbox" at bounding box center [226, 259] width 14 height 9
checkbox input "false"
click at [220, 294] on input "checkbox" at bounding box center [226, 292] width 14 height 9
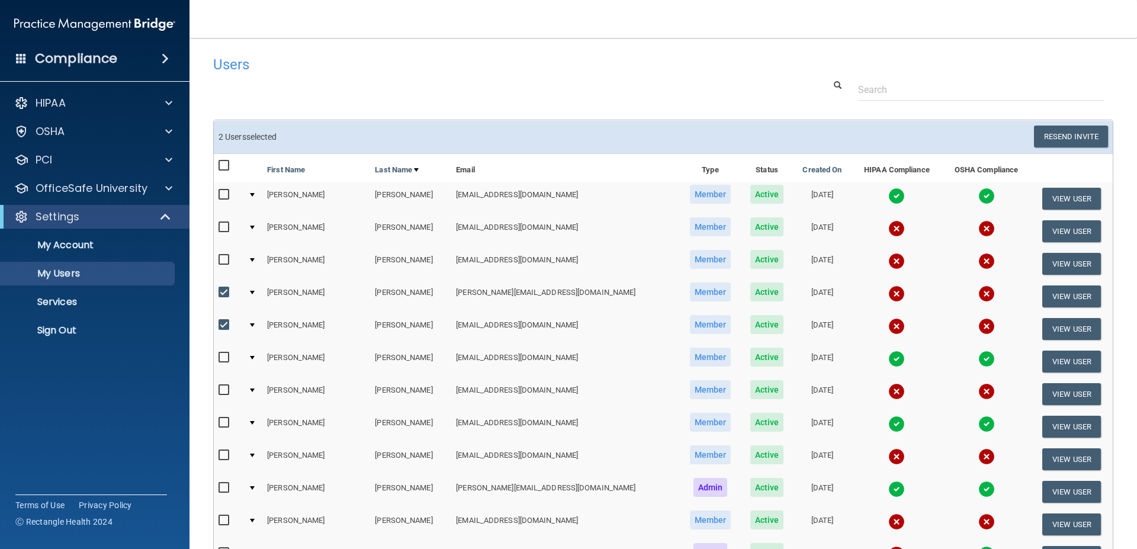
checkbox input "false"
click at [222, 321] on input "checkbox" at bounding box center [226, 325] width 14 height 9
checkbox input "false"
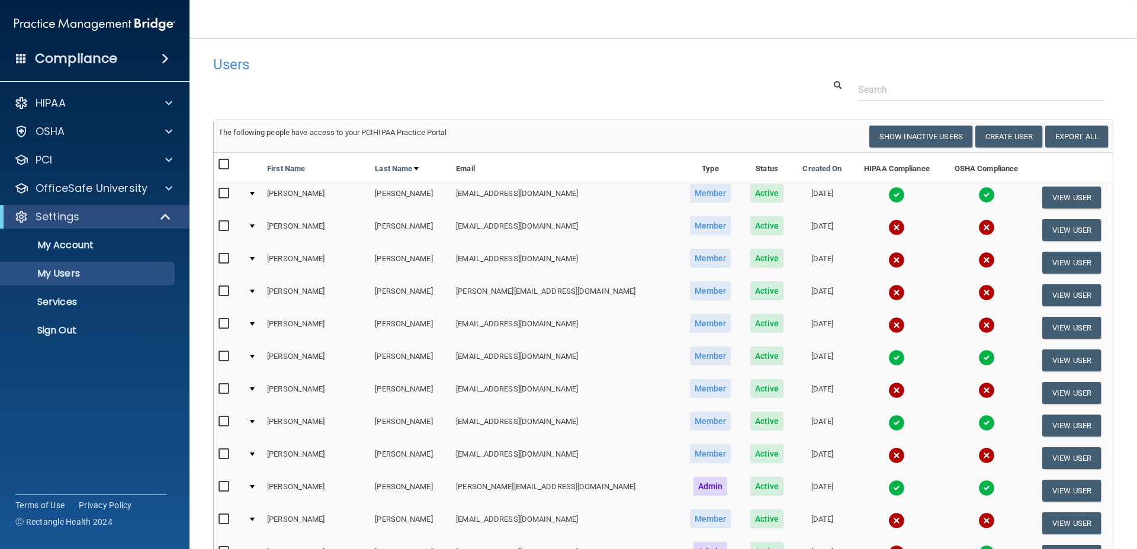
click at [222, 386] on input "checkbox" at bounding box center [226, 388] width 14 height 9
checkbox input "true"
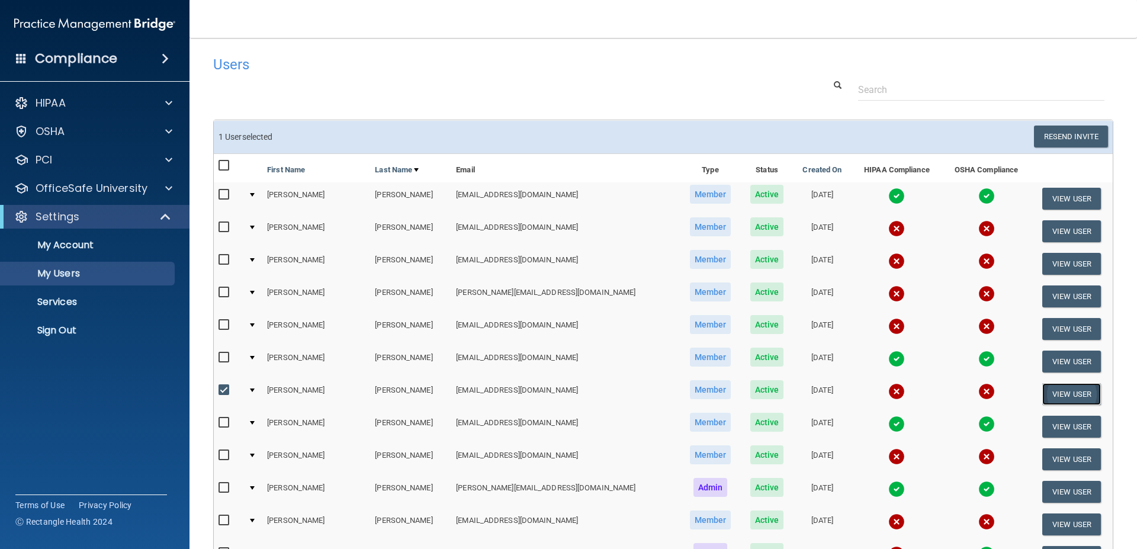
click at [1065, 389] on button "View User" at bounding box center [1072, 394] width 59 height 22
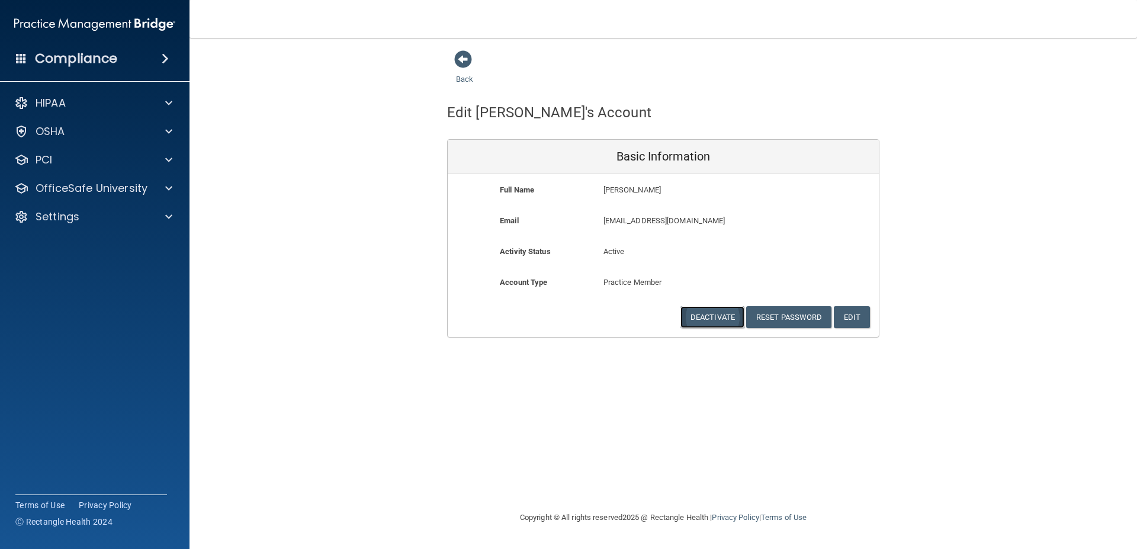
click at [714, 318] on button "Deactivate" at bounding box center [713, 317] width 64 height 22
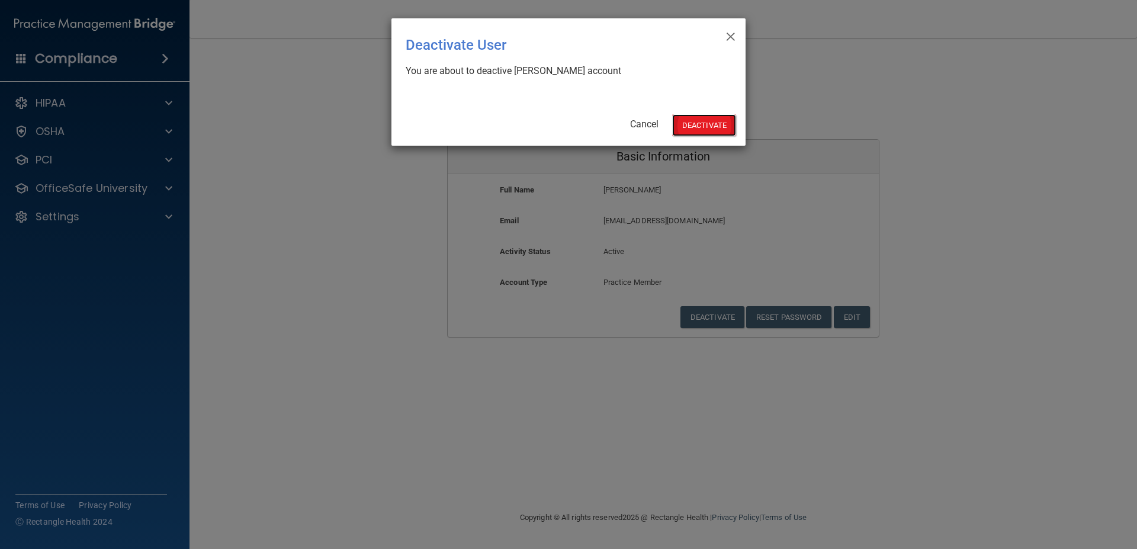
click at [708, 125] on button "Deactivate" at bounding box center [704, 125] width 64 height 22
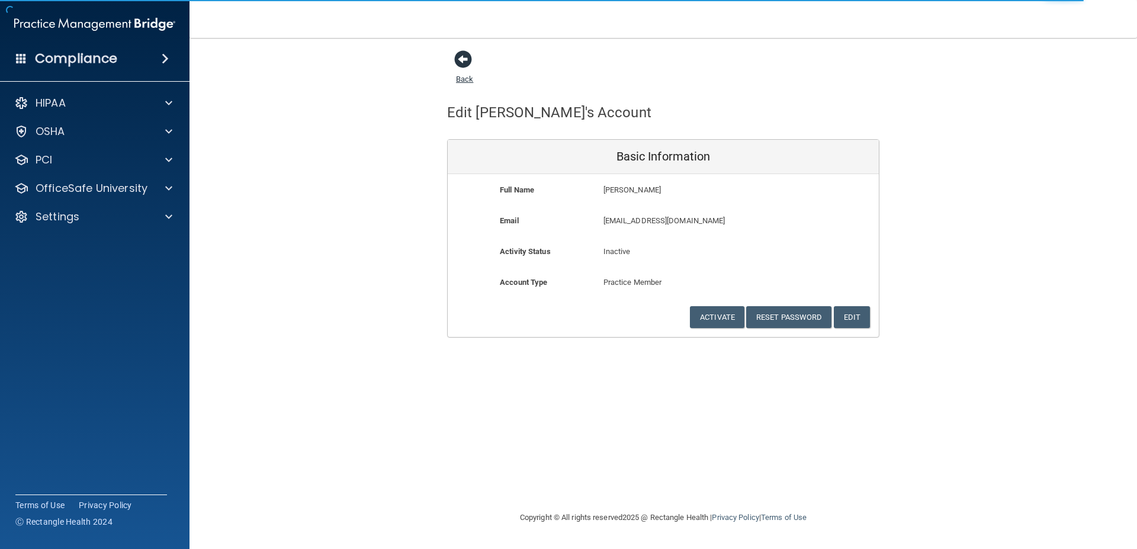
click at [460, 80] on link "Back" at bounding box center [464, 71] width 17 height 23
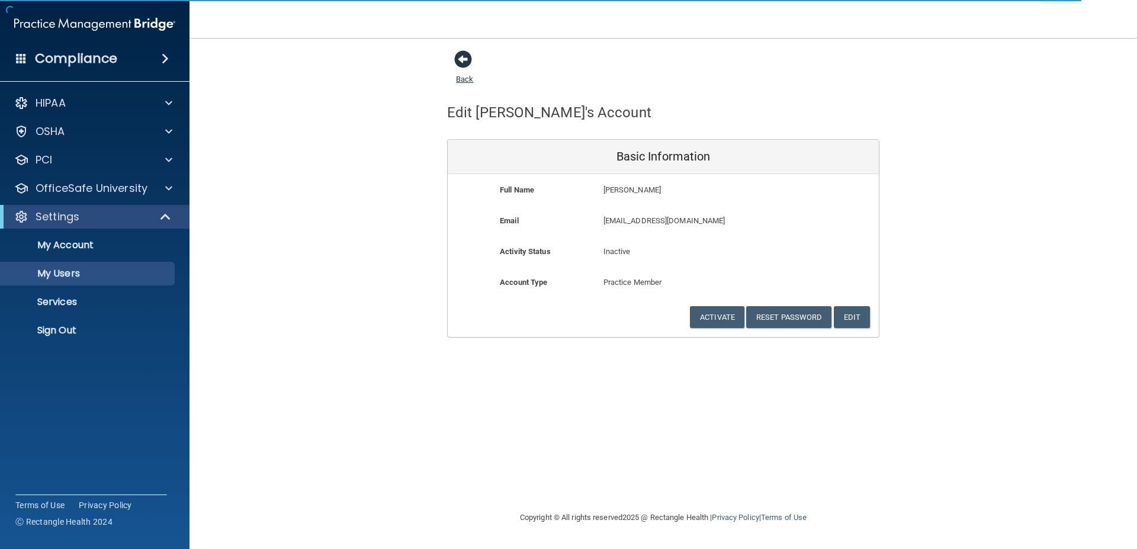
select select "20"
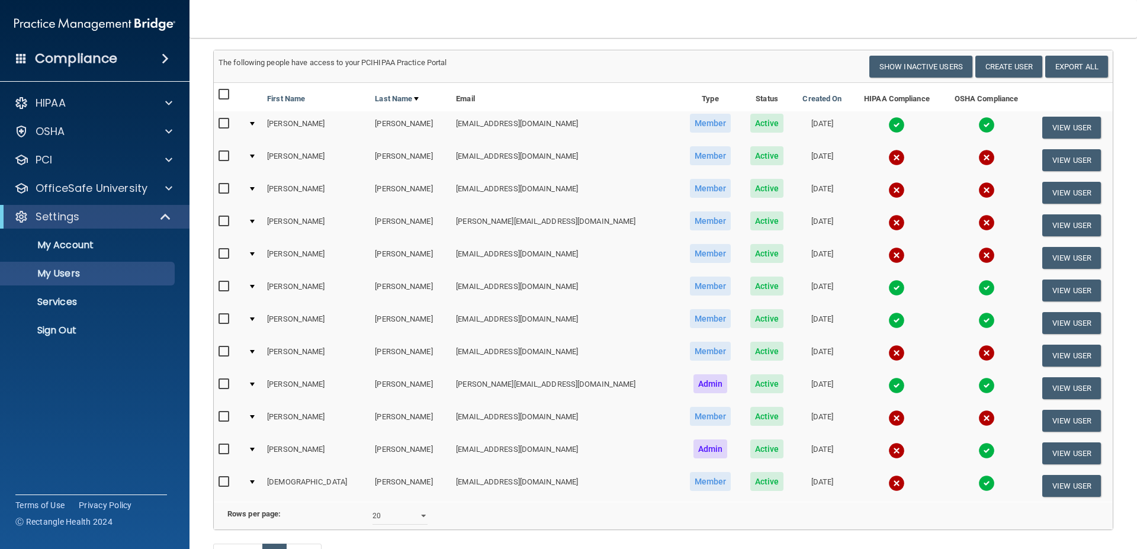
scroll to position [92, 0]
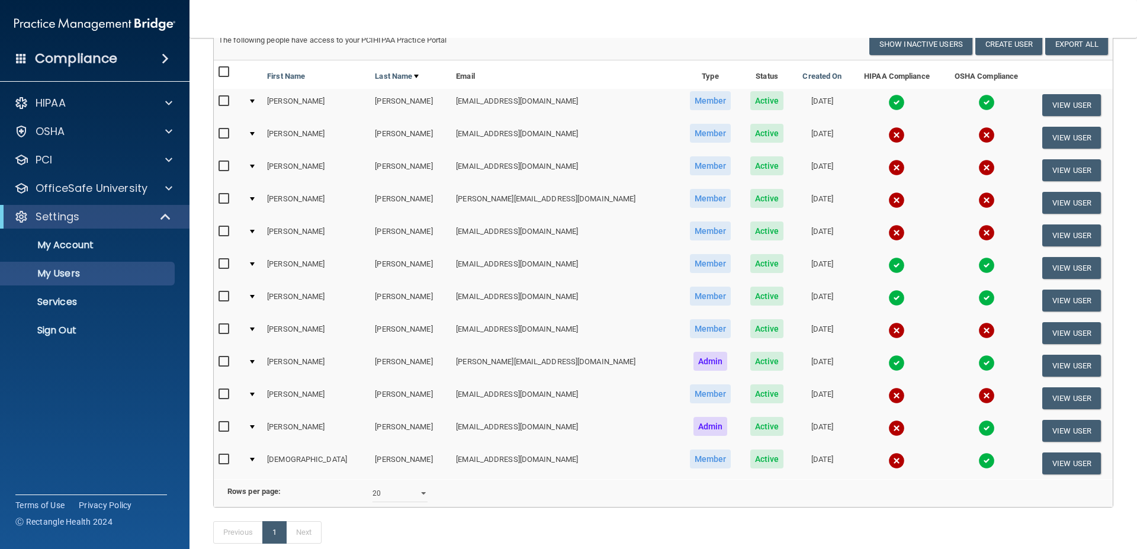
click at [227, 395] on input "checkbox" at bounding box center [226, 394] width 14 height 9
checkbox input "true"
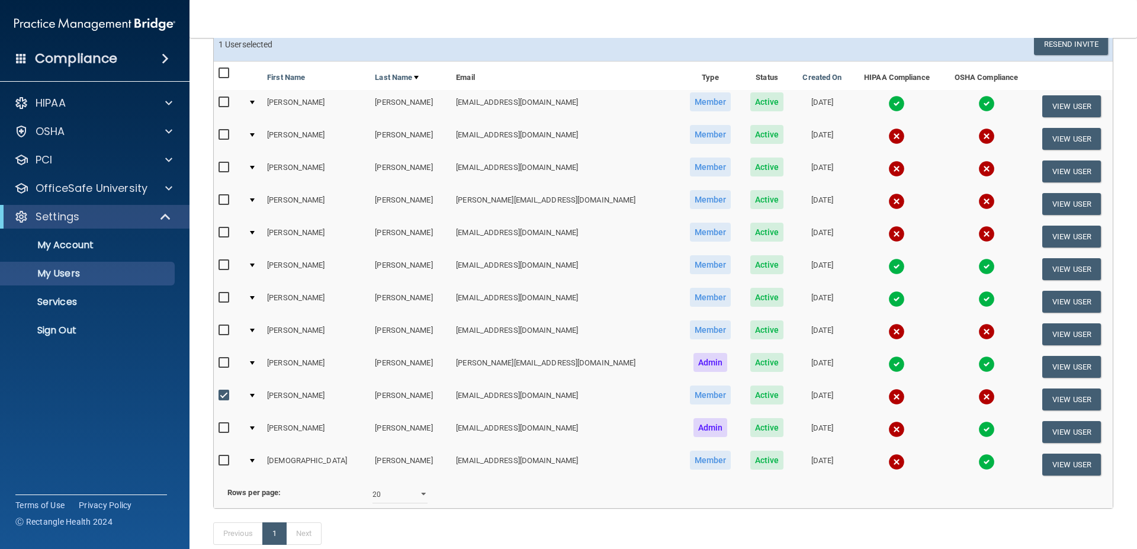
click at [225, 428] on input "checkbox" at bounding box center [226, 428] width 14 height 9
checkbox input "true"
click at [1068, 40] on button "Resend Invite" at bounding box center [1071, 44] width 74 height 22
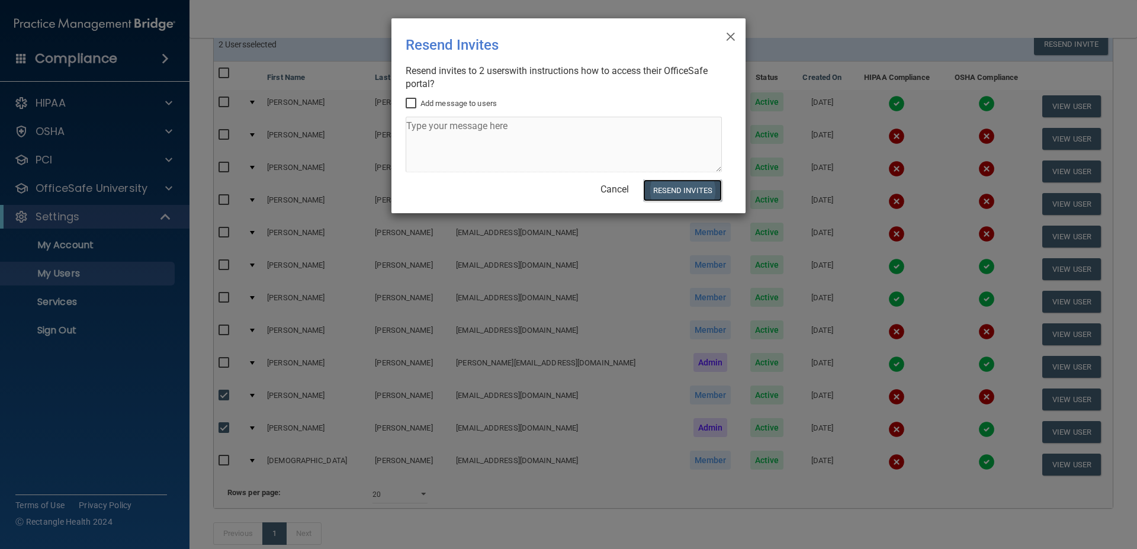
click at [696, 190] on button "Resend Invites" at bounding box center [682, 191] width 79 height 22
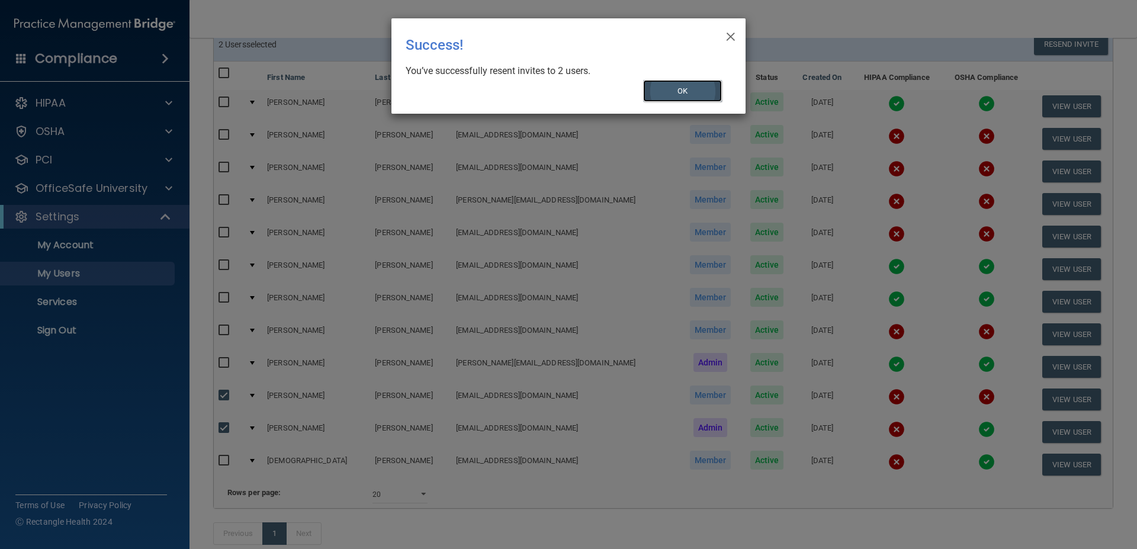
click at [688, 92] on button "OK" at bounding box center [682, 91] width 79 height 22
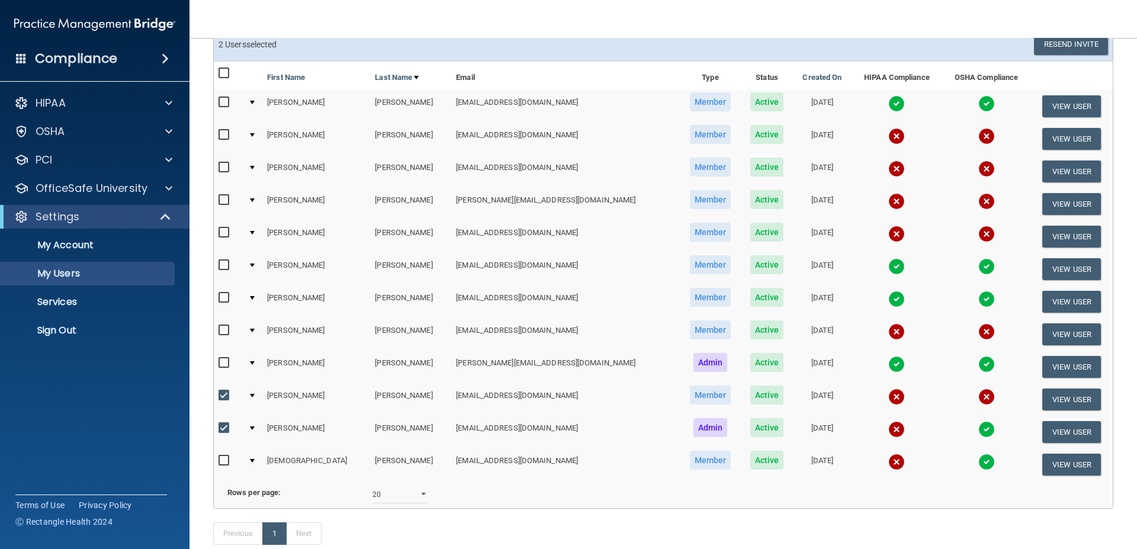
click at [221, 459] on input "checkbox" at bounding box center [226, 460] width 14 height 9
checkbox input "true"
drag, startPoint x: 223, startPoint y: 426, endPoint x: 224, endPoint y: 407, distance: 19.0
click at [223, 425] on input "checkbox" at bounding box center [226, 428] width 14 height 9
checkbox input "false"
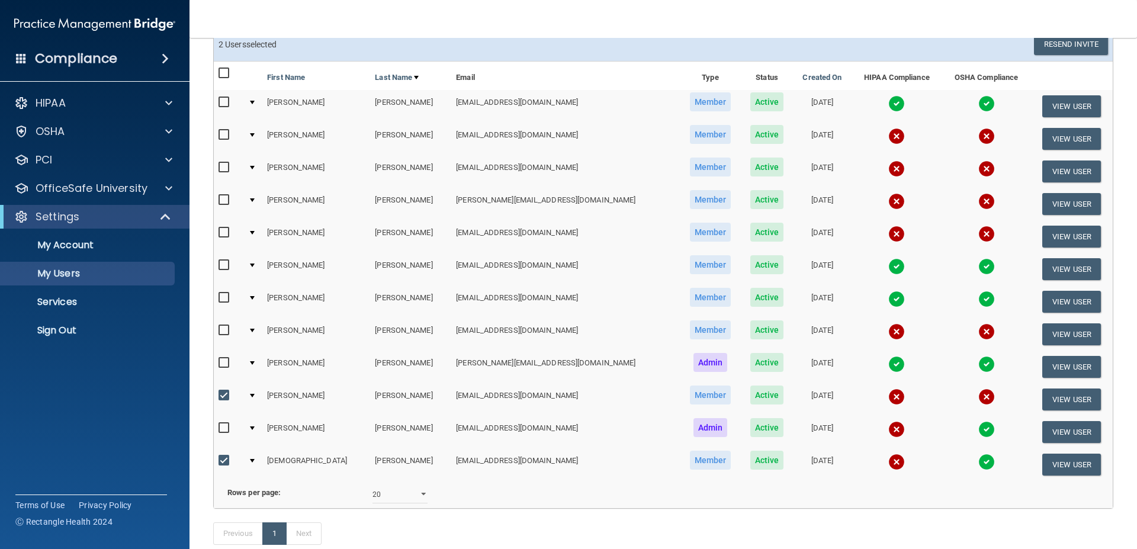
click at [225, 396] on input "checkbox" at bounding box center [226, 395] width 14 height 9
checkbox input "false"
click at [1069, 462] on button "View User" at bounding box center [1072, 465] width 59 height 22
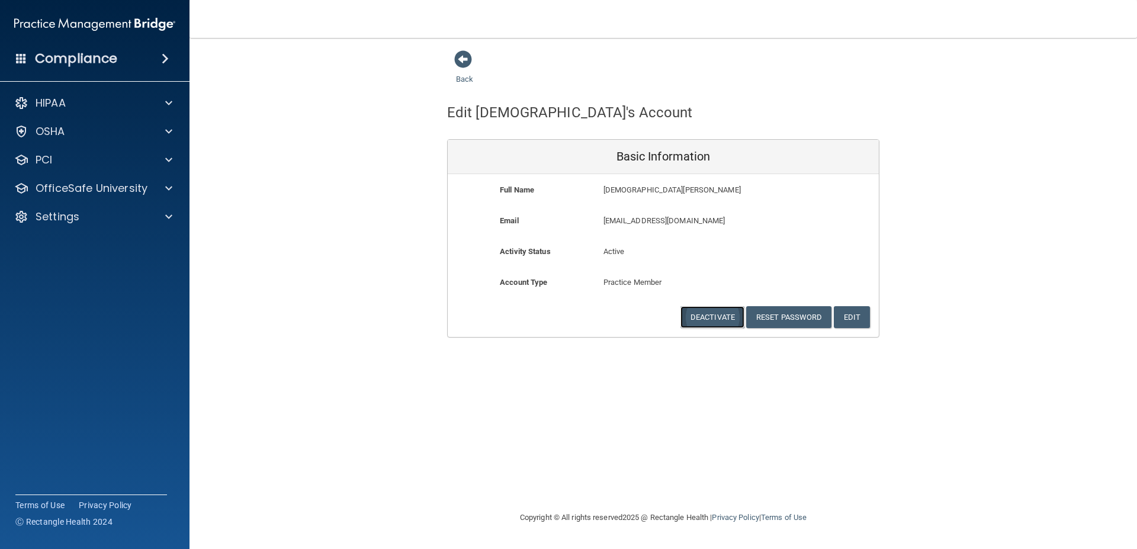
click at [713, 316] on button "Deactivate" at bounding box center [713, 317] width 64 height 22
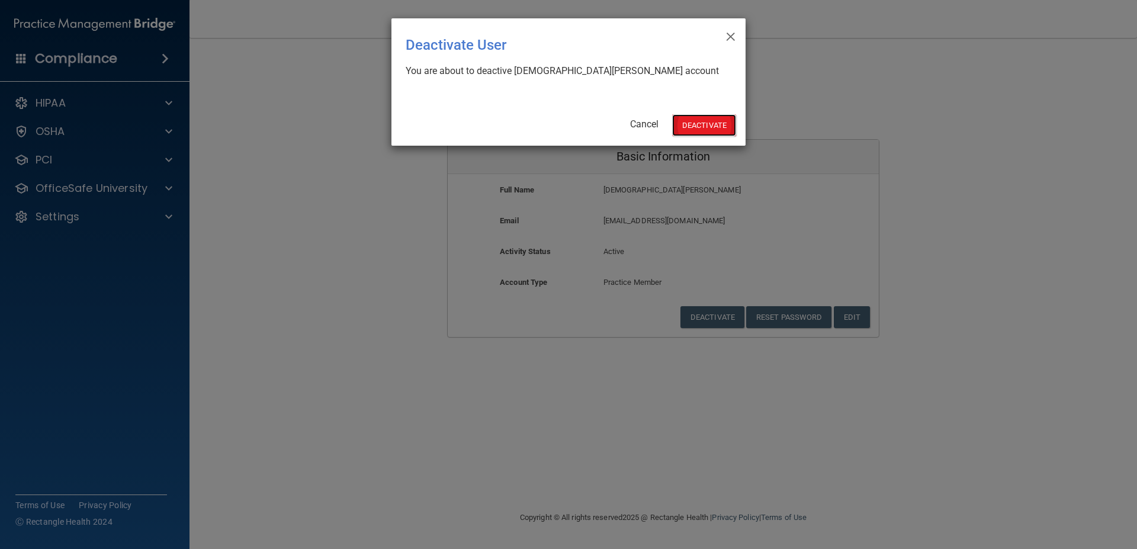
click at [710, 126] on button "Deactivate" at bounding box center [704, 125] width 64 height 22
